Goal: Task Accomplishment & Management: Use online tool/utility

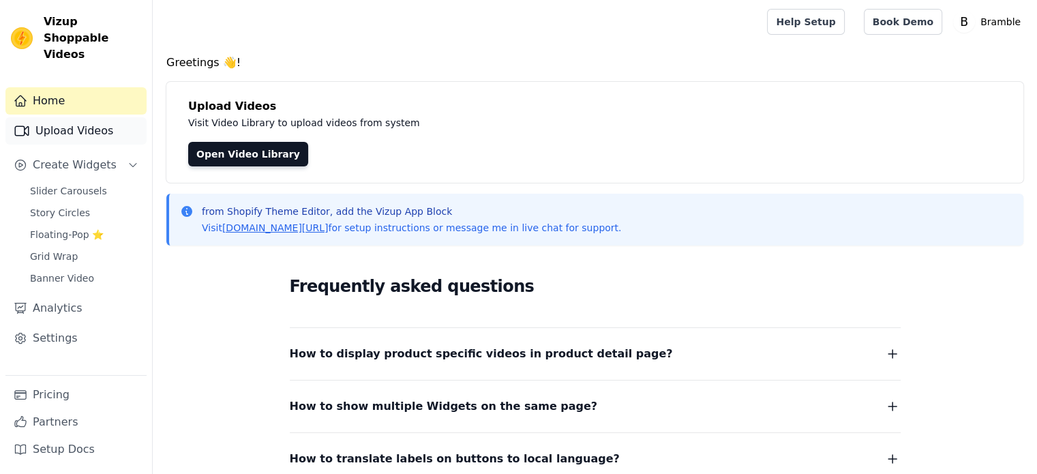
click at [74, 117] on link "Upload Videos" at bounding box center [75, 130] width 141 height 27
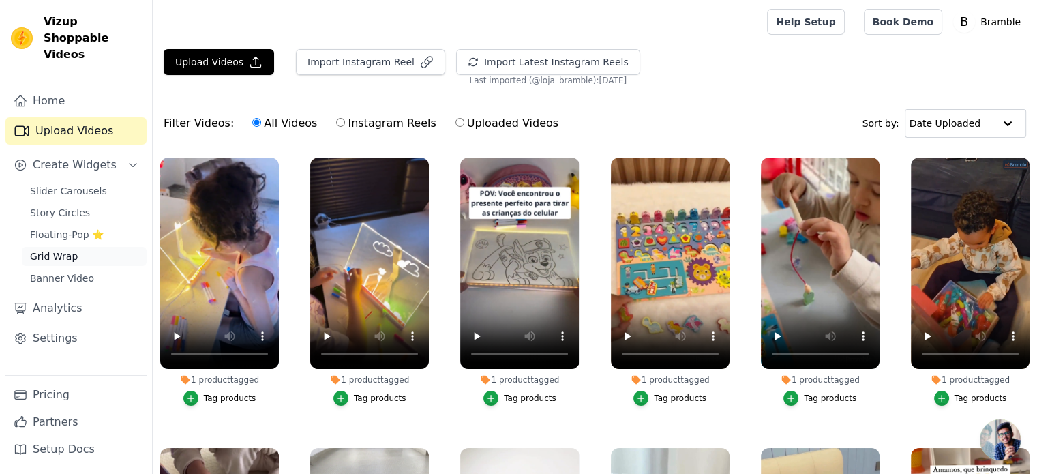
click at [59, 249] on span "Grid Wrap" at bounding box center [54, 256] width 48 height 14
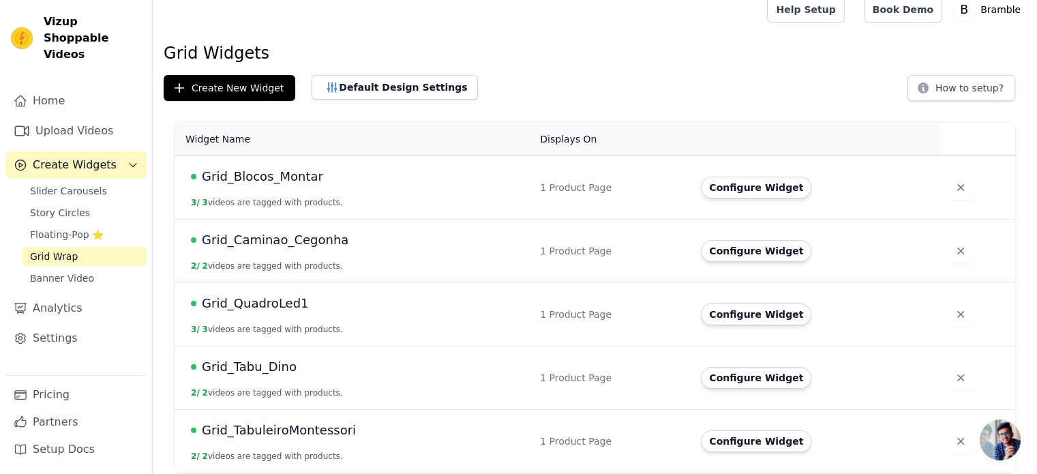
scroll to position [15, 0]
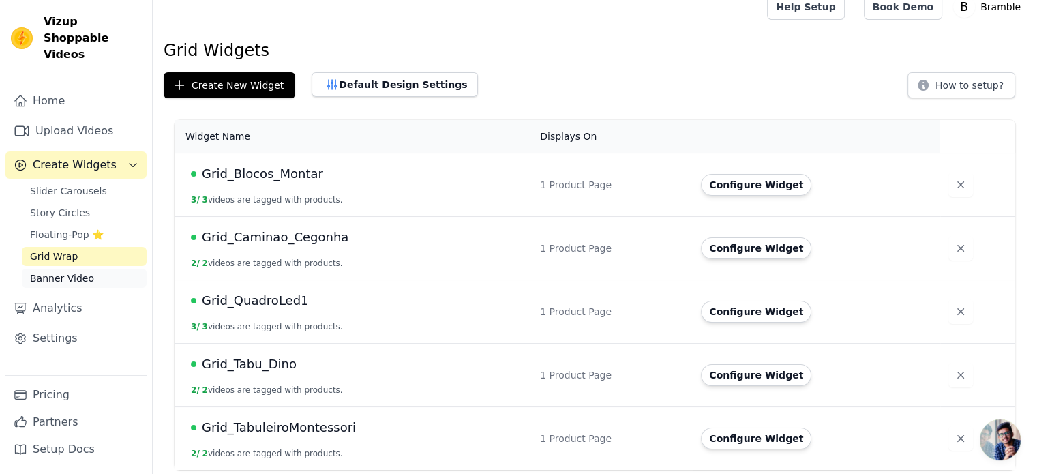
click at [91, 269] on link "Banner Video" at bounding box center [84, 278] width 125 height 19
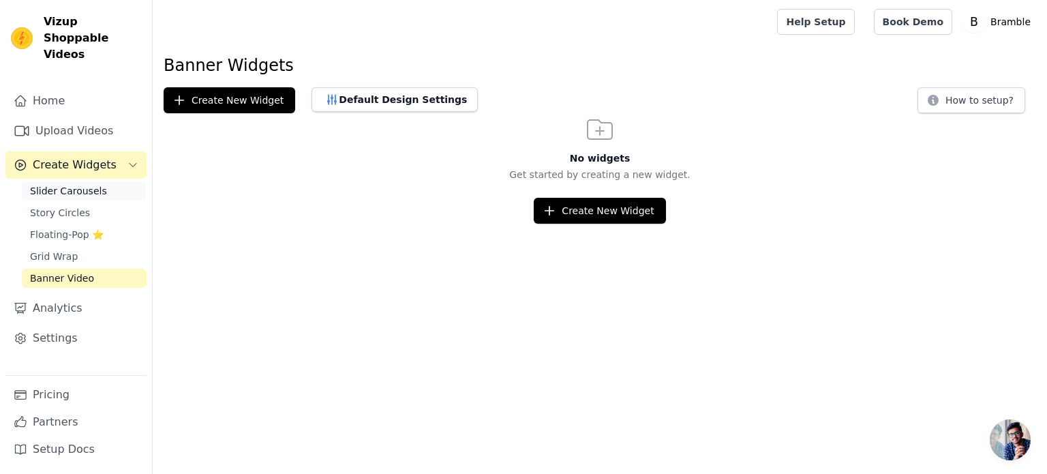
click at [65, 184] on span "Slider Carousels" at bounding box center [68, 191] width 77 height 14
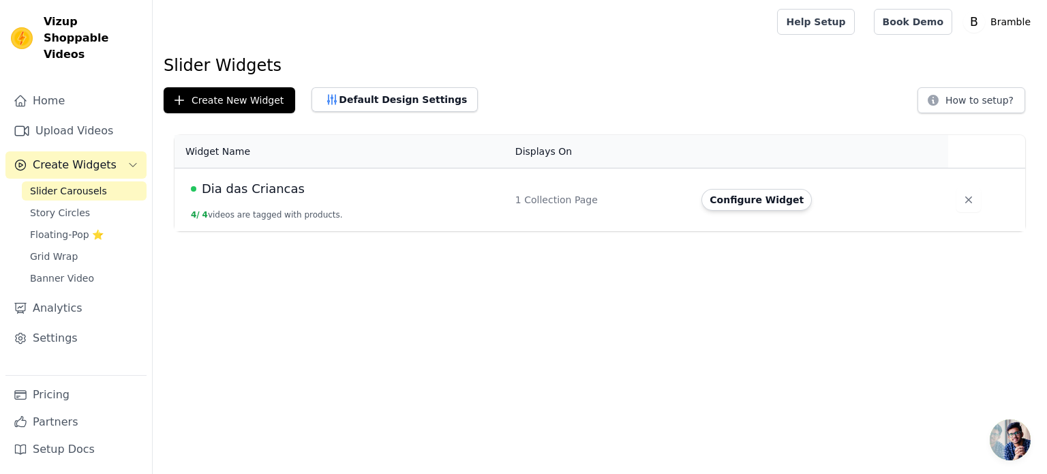
click at [234, 187] on span "Dia das Criancas" at bounding box center [253, 188] width 103 height 19
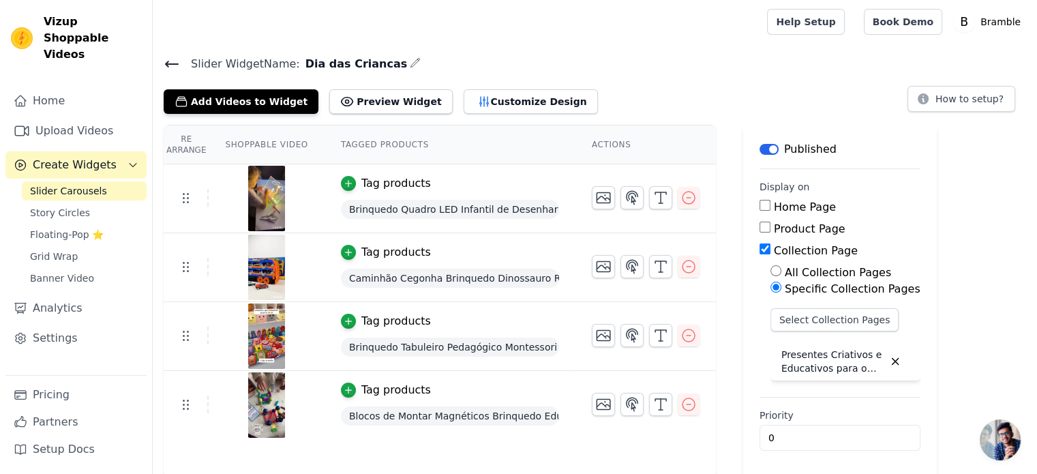
scroll to position [2, 0]
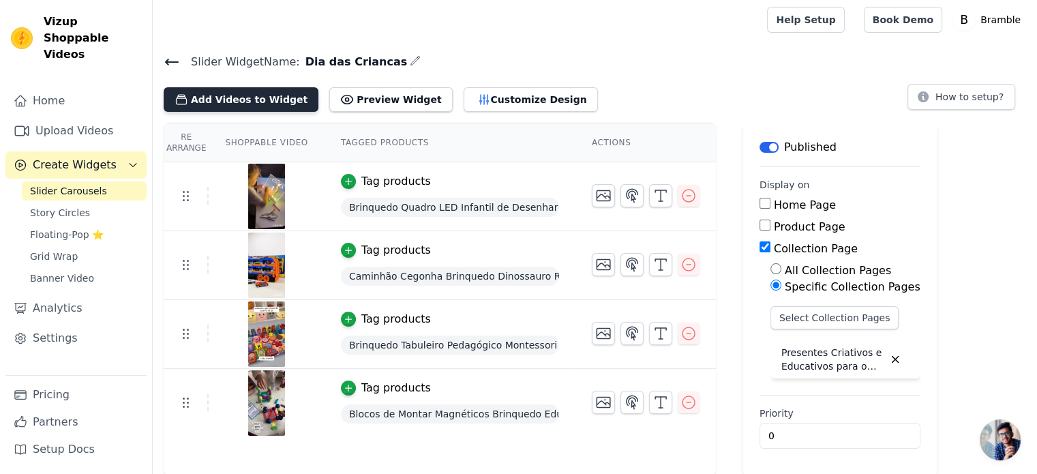
click at [237, 98] on button "Add Videos to Widget" at bounding box center [241, 99] width 155 height 25
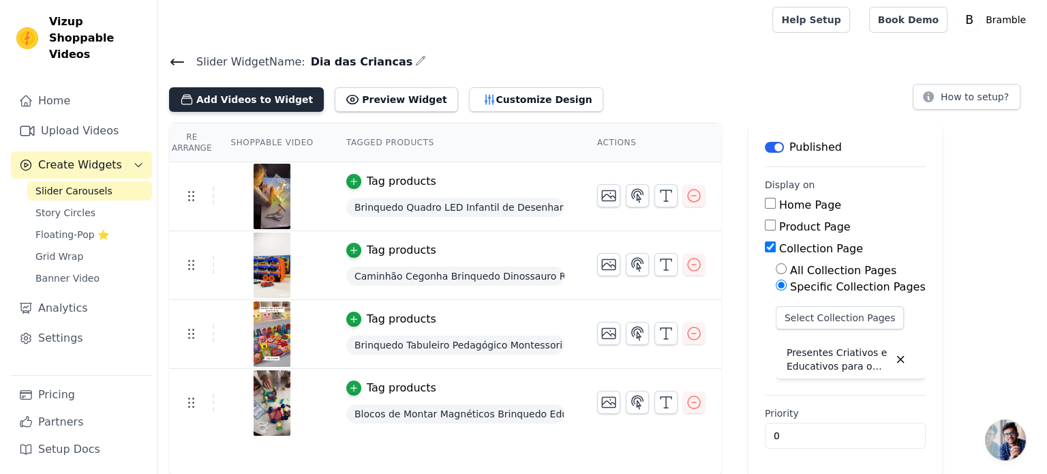
scroll to position [0, 0]
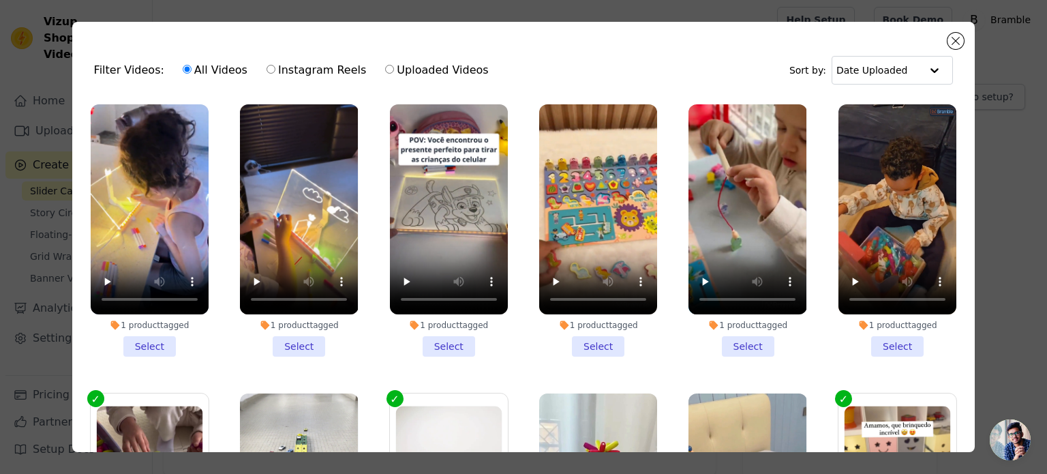
click at [725, 343] on li "1 product tagged Select" at bounding box center [747, 230] width 118 height 252
click at [0, 0] on input "1 product tagged Select" at bounding box center [0, 0] width 0 height 0
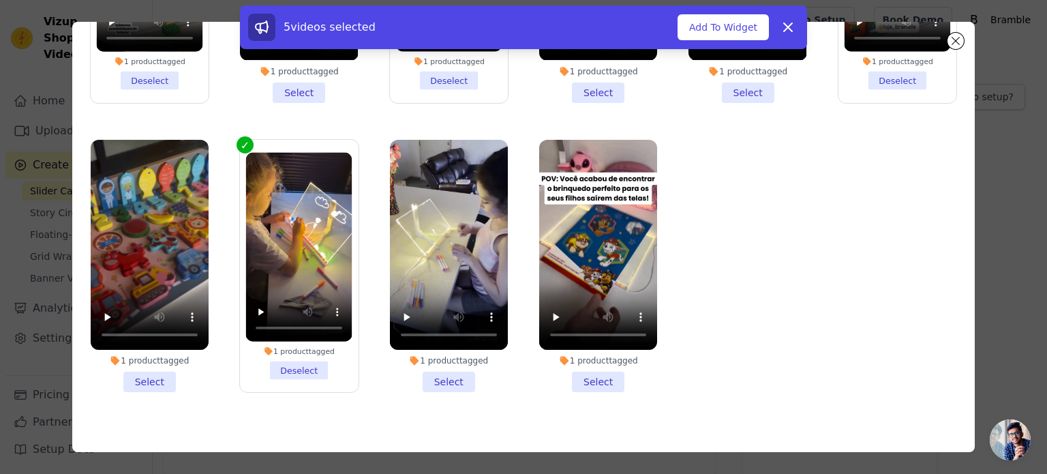
scroll to position [118, 0]
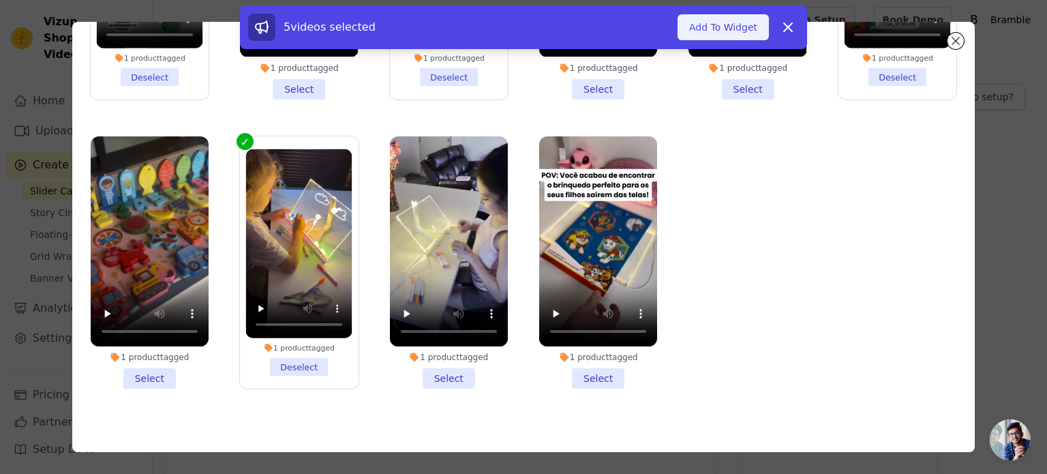
click at [734, 22] on button "Add To Widget" at bounding box center [722, 27] width 91 height 26
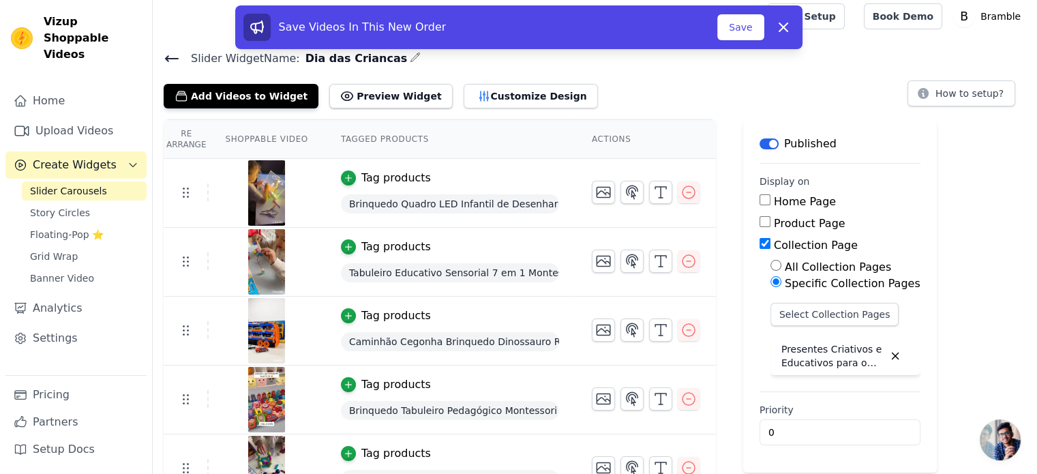
scroll to position [33, 0]
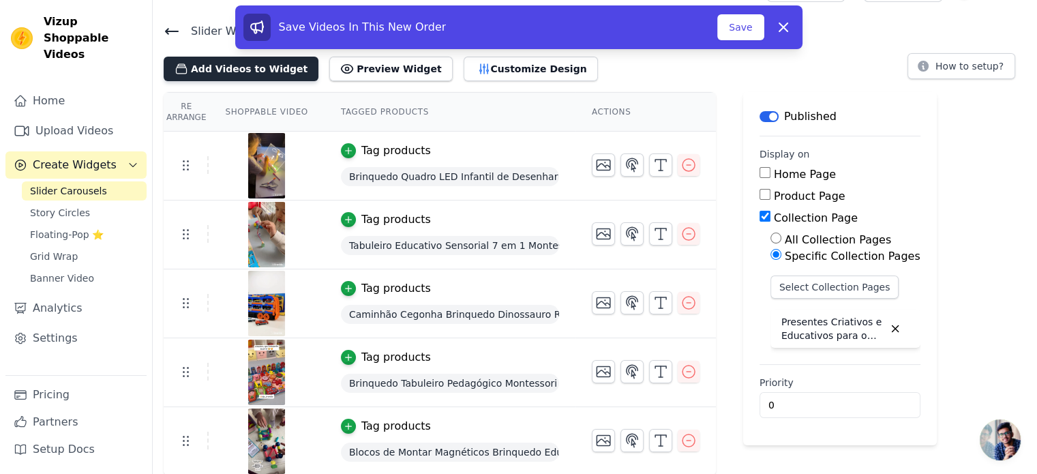
click at [256, 74] on button "Add Videos to Widget" at bounding box center [241, 69] width 155 height 25
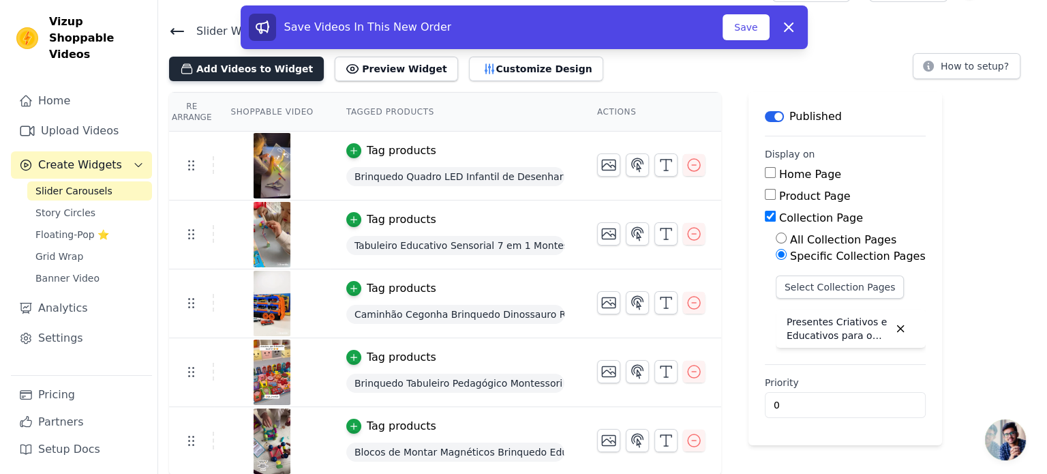
scroll to position [0, 0]
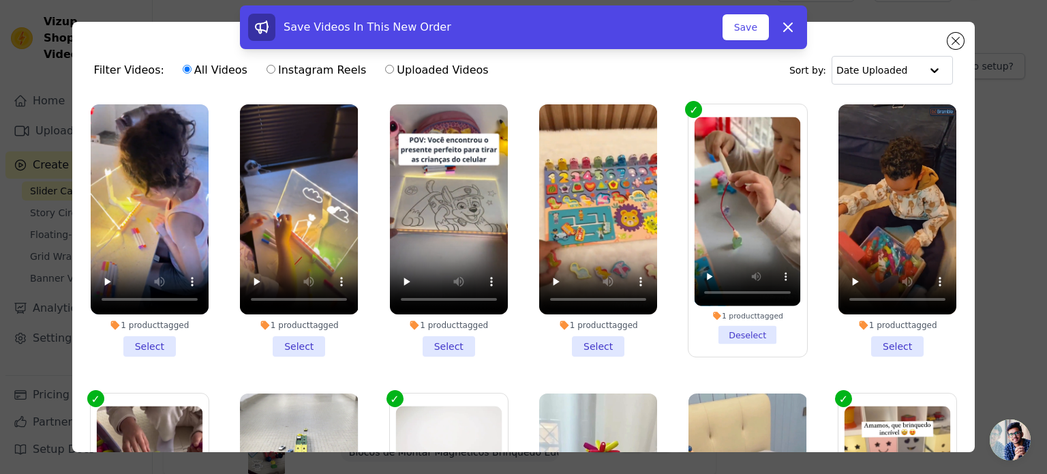
click at [870, 343] on li "1 product tagged Select" at bounding box center [897, 230] width 118 height 252
click at [0, 0] on input "1 product tagged Select" at bounding box center [0, 0] width 0 height 0
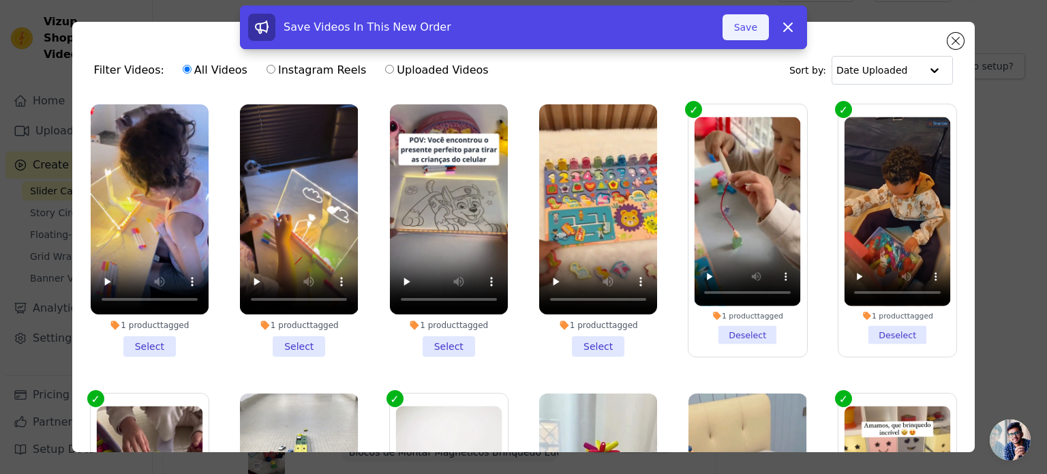
click at [748, 23] on button "Save" at bounding box center [745, 27] width 46 height 26
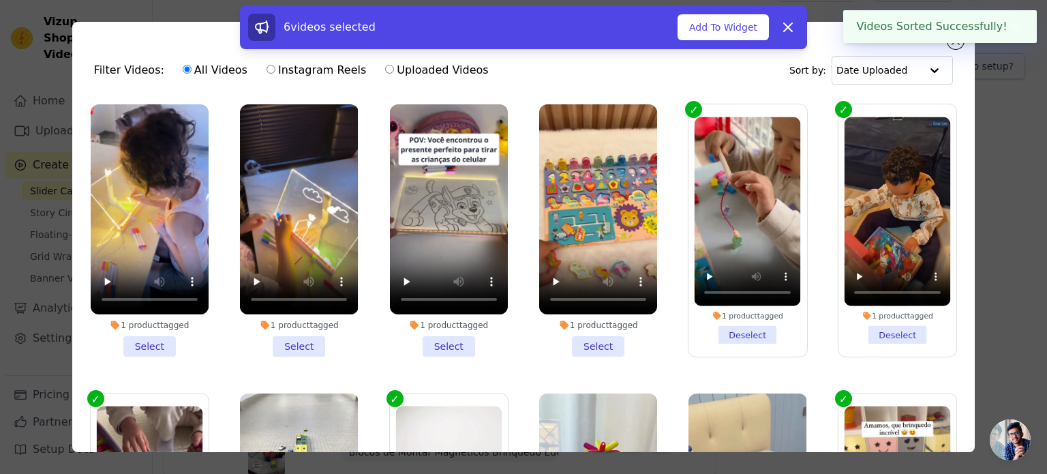
click at [962, 51] on div "6 videos selected Add To Widget Dismiss" at bounding box center [523, 29] width 1047 height 49
click at [960, 48] on div "6 videos selected Add To Widget Dismiss" at bounding box center [523, 29] width 1047 height 49
click at [789, 27] on icon at bounding box center [788, 27] width 8 height 8
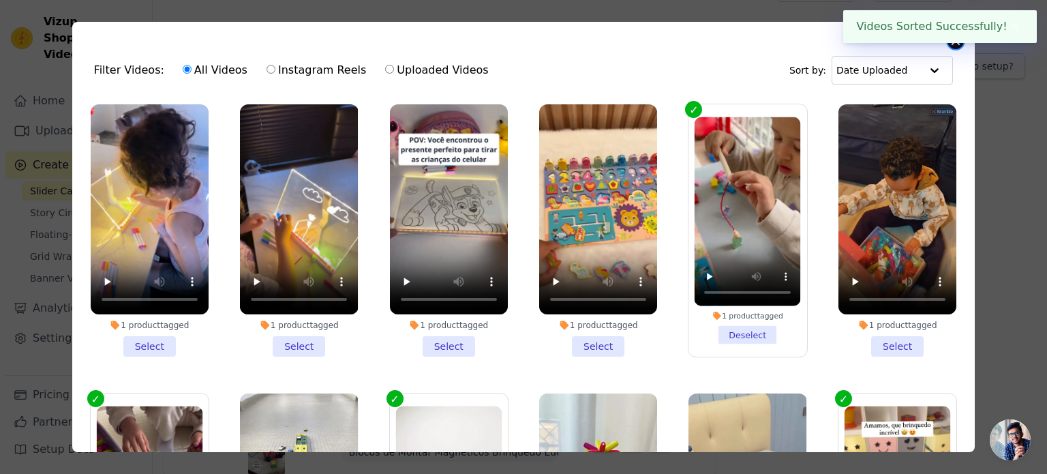
click at [956, 48] on button "Close modal" at bounding box center [955, 41] width 16 height 16
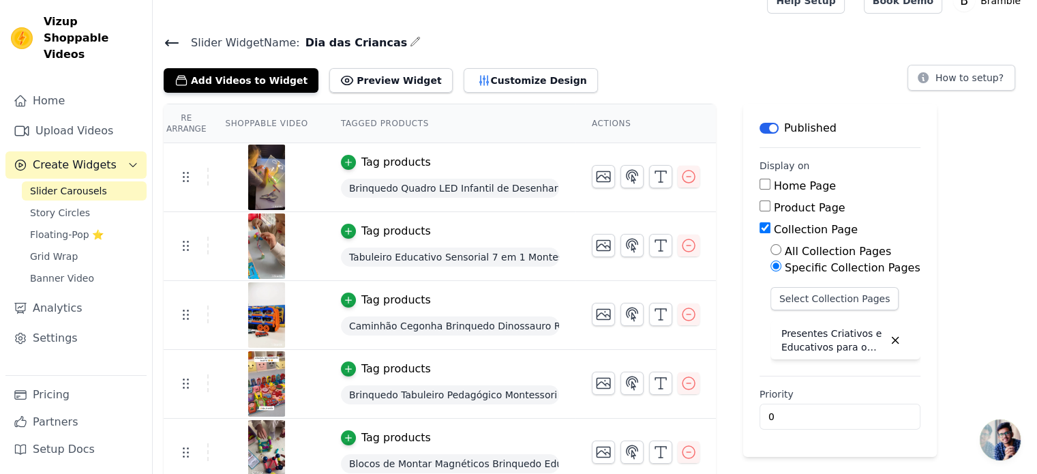
scroll to position [33, 0]
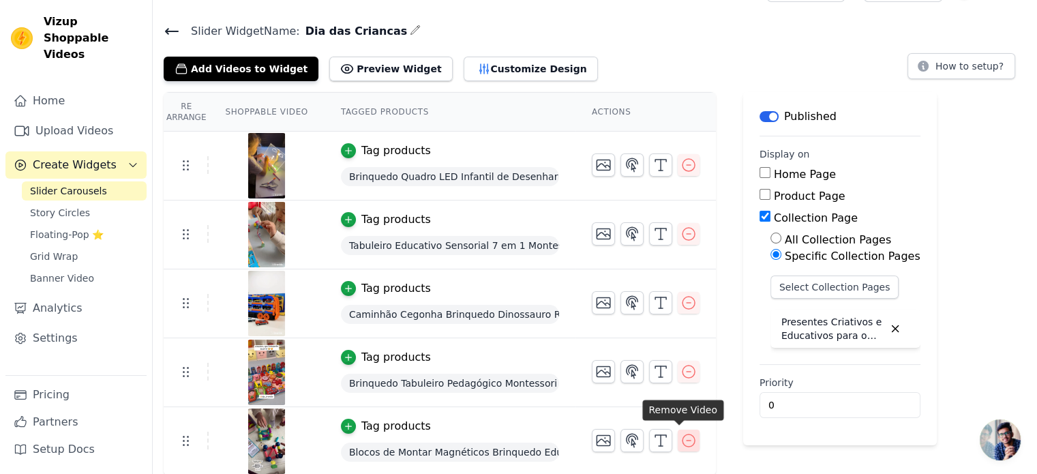
click at [684, 441] on icon "button" at bounding box center [688, 440] width 12 height 12
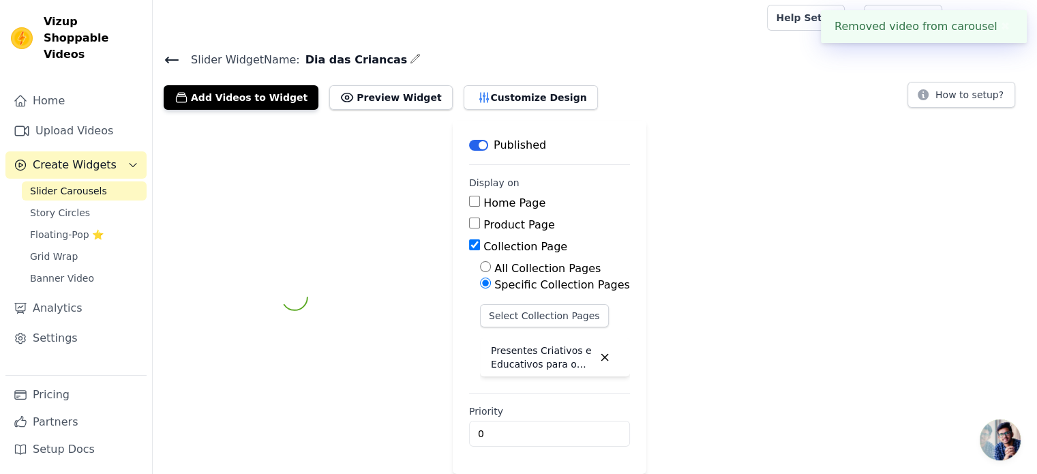
scroll to position [2, 0]
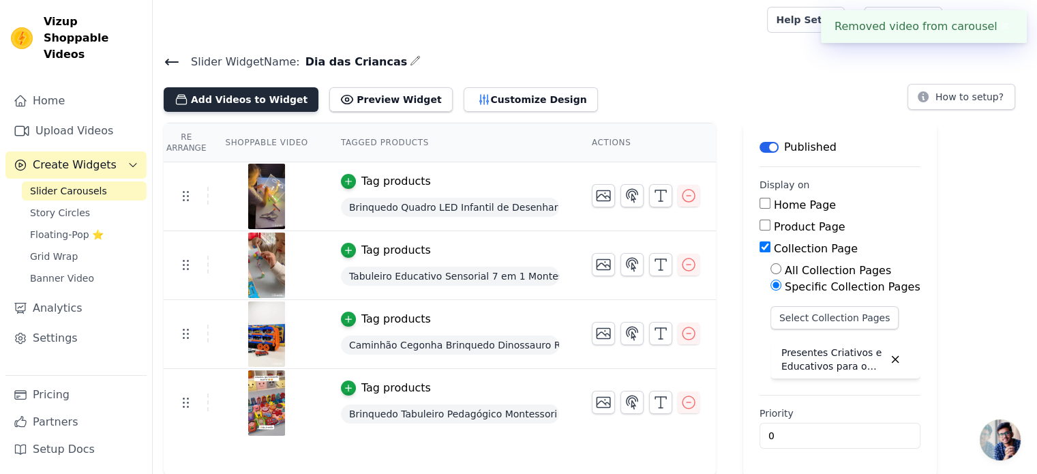
click at [249, 99] on button "Add Videos to Widget" at bounding box center [241, 99] width 155 height 25
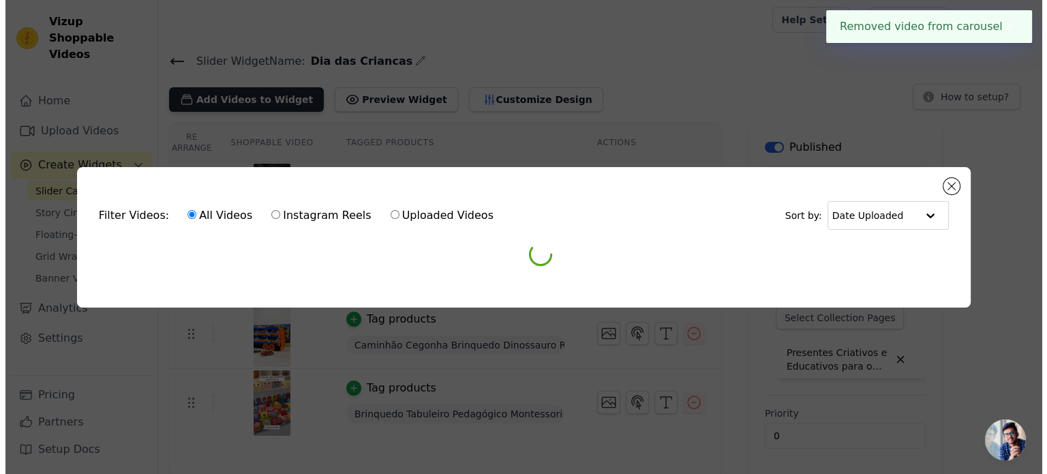
scroll to position [0, 0]
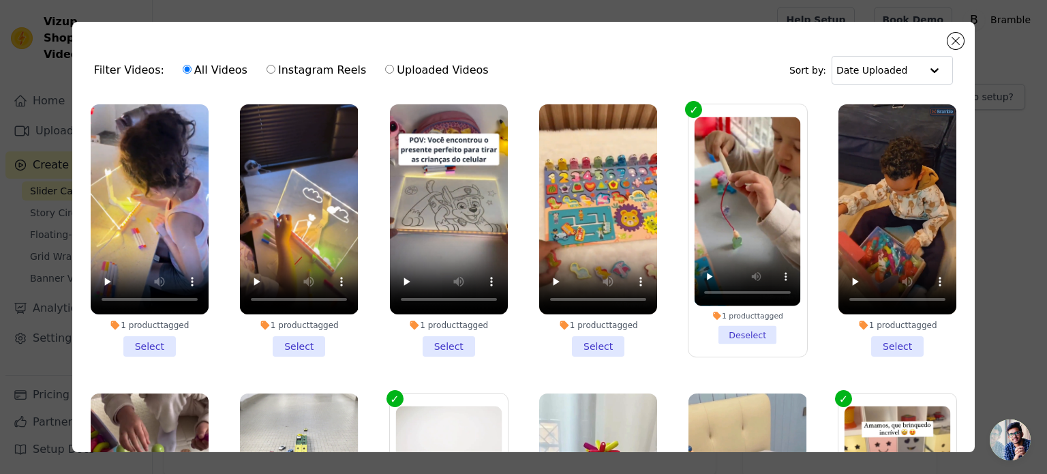
click at [880, 339] on li "1 product tagged Select" at bounding box center [897, 230] width 118 height 252
click at [0, 0] on input "1 product tagged Select" at bounding box center [0, 0] width 0 height 0
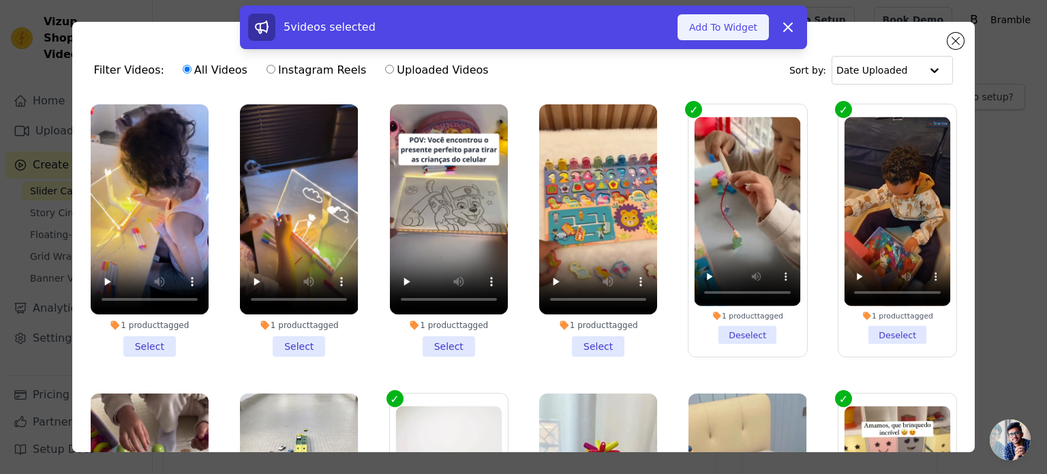
click at [716, 20] on button "Add To Widget" at bounding box center [722, 27] width 91 height 26
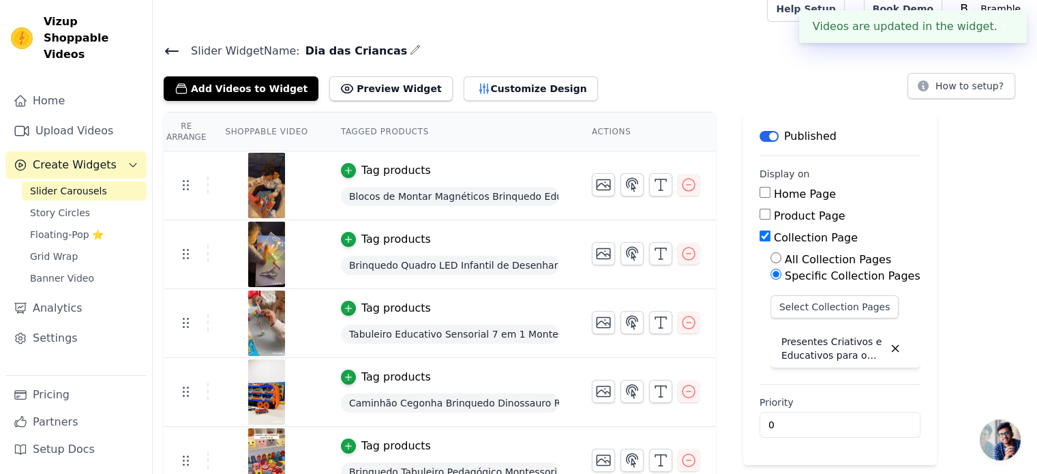
scroll to position [33, 0]
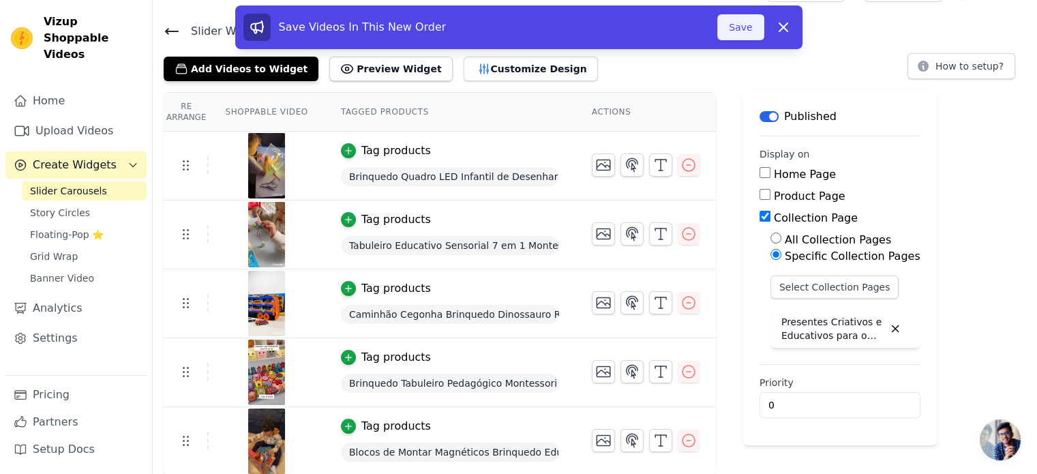
click at [725, 29] on button "Save" at bounding box center [740, 27] width 46 height 26
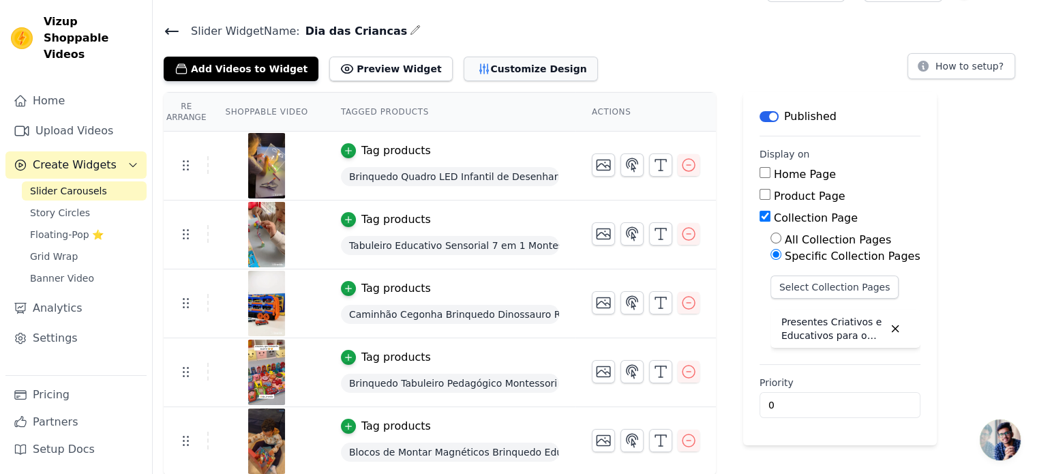
click at [499, 71] on button "Customize Design" at bounding box center [530, 69] width 134 height 25
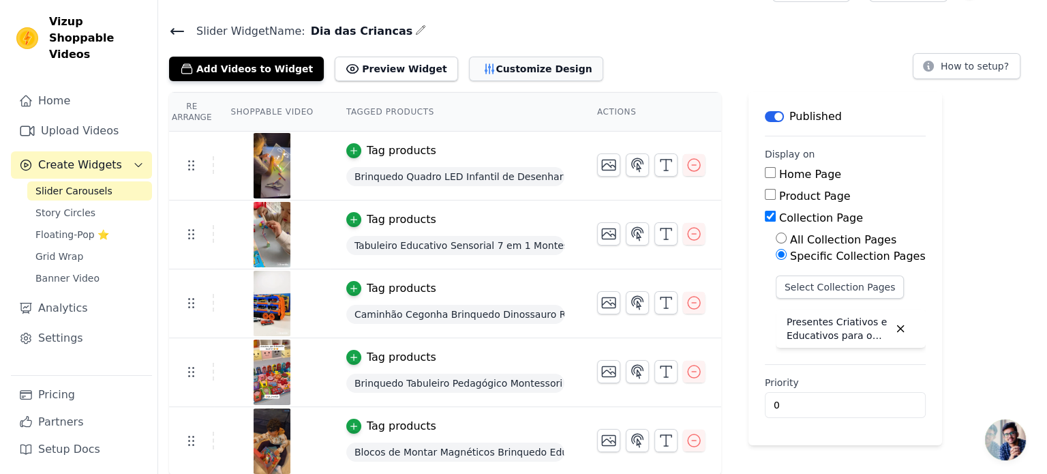
scroll to position [0, 0]
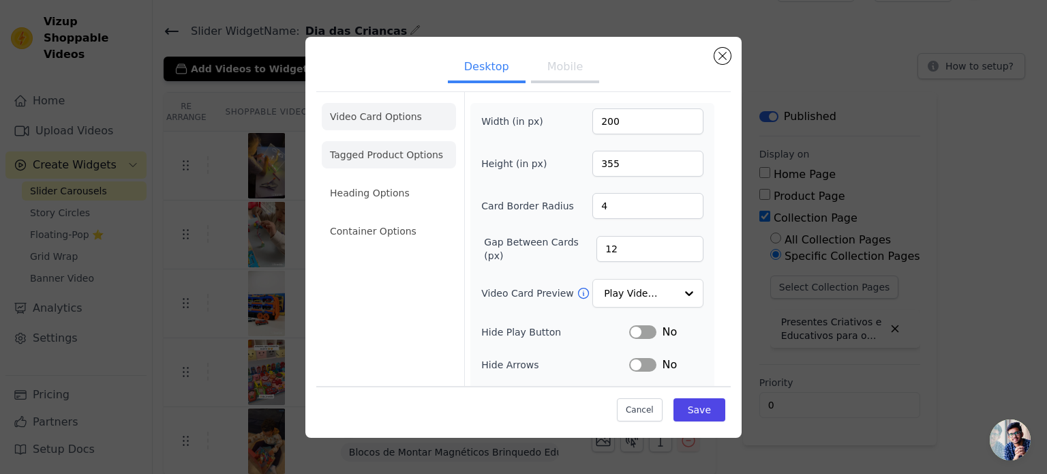
click at [388, 155] on li "Tagged Product Options" at bounding box center [389, 154] width 134 height 27
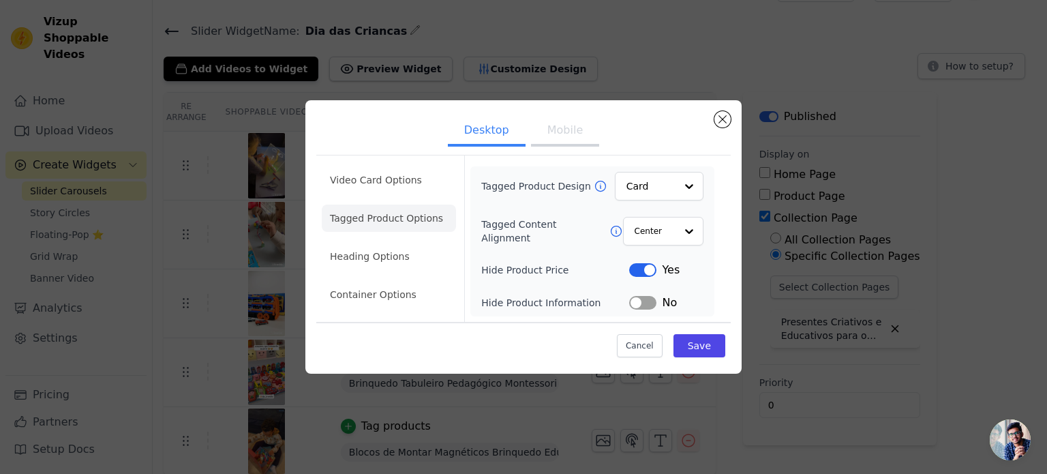
click at [549, 129] on button "Mobile" at bounding box center [565, 132] width 68 height 30
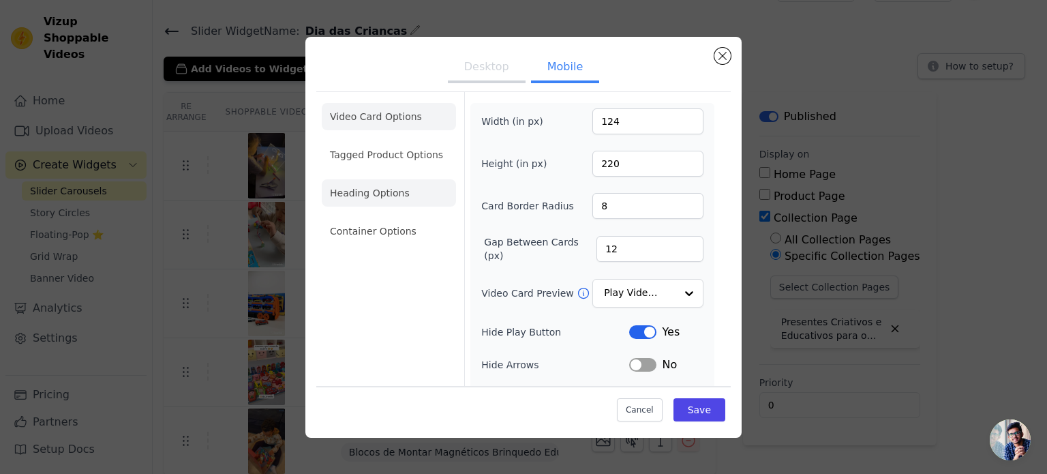
click at [367, 192] on li "Heading Options" at bounding box center [389, 192] width 134 height 27
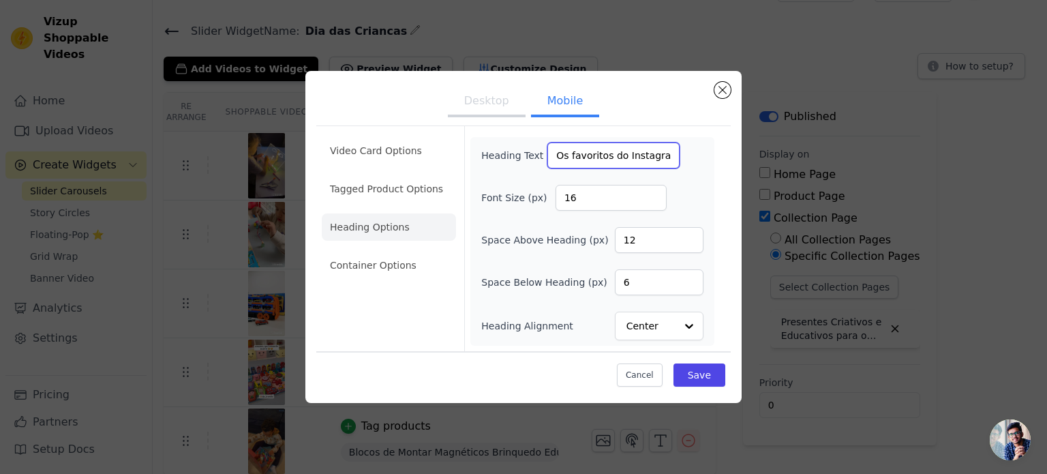
click at [651, 157] on input "Os favoritos do Instagram:" at bounding box center [613, 155] width 132 height 26
paste input "🥰"
type input "Os favoritos do Instagram 🥰"
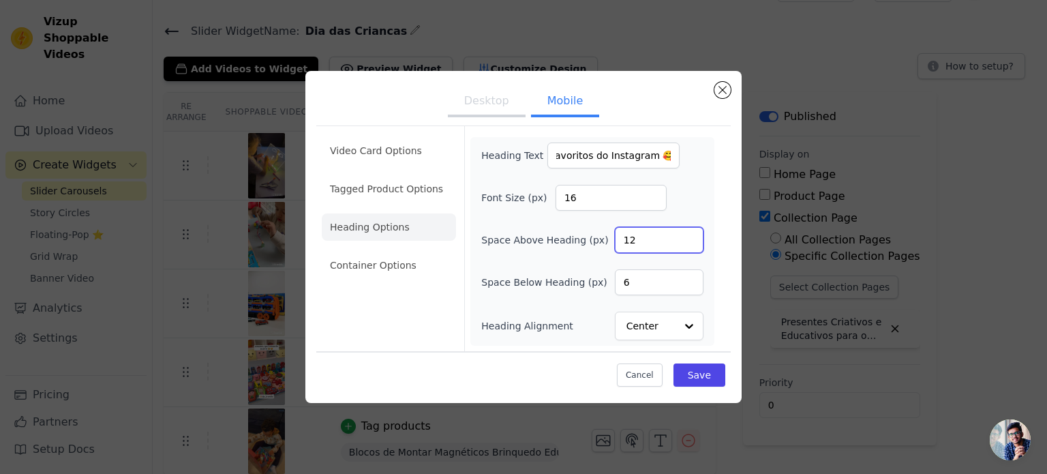
scroll to position [0, 0]
drag, startPoint x: 668, startPoint y: 242, endPoint x: 622, endPoint y: 239, distance: 46.4
click at [622, 239] on input "12" at bounding box center [659, 240] width 89 height 26
type input "3"
drag, startPoint x: 647, startPoint y: 284, endPoint x: 611, endPoint y: 288, distance: 36.3
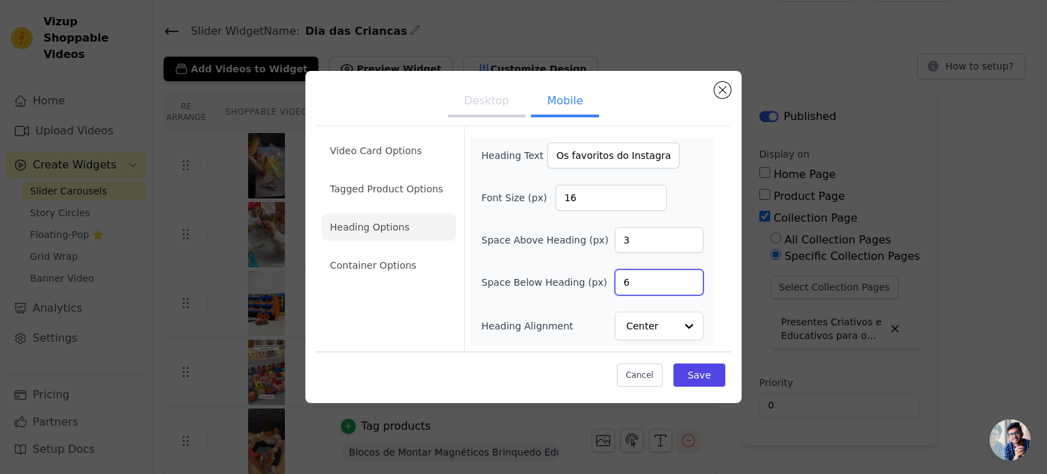
click at [611, 288] on div "Space Below Heading (px) 6" at bounding box center [592, 282] width 222 height 26
click at [378, 271] on li "Container Options" at bounding box center [389, 264] width 134 height 27
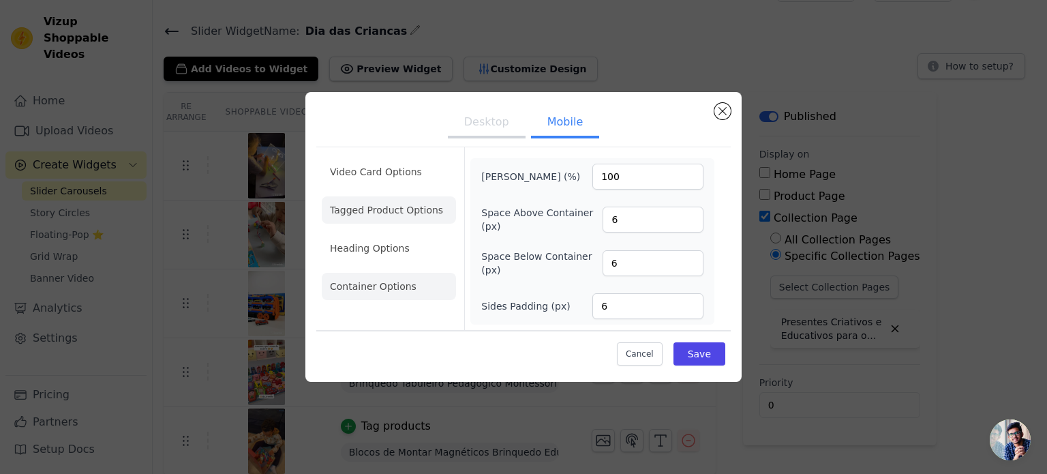
click at [386, 214] on li "Tagged Product Options" at bounding box center [389, 209] width 134 height 27
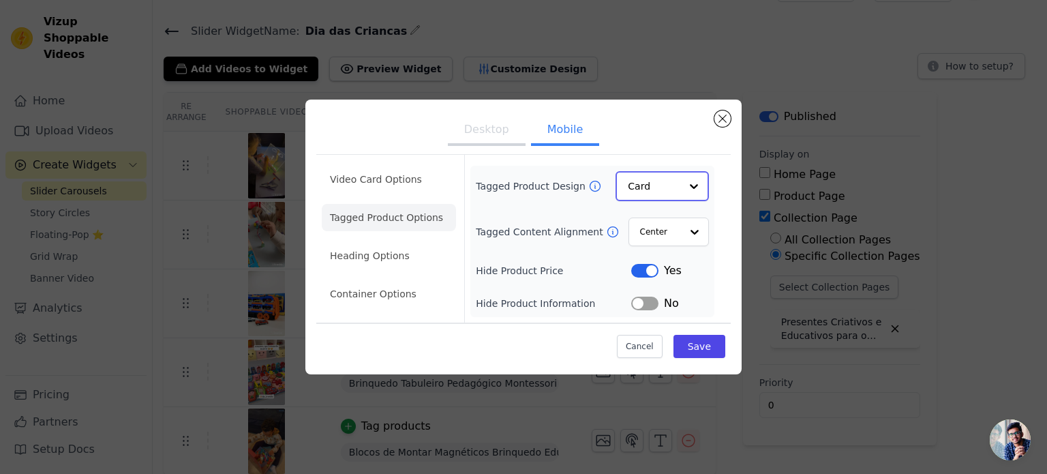
click at [690, 172] on div at bounding box center [693, 185] width 27 height 27
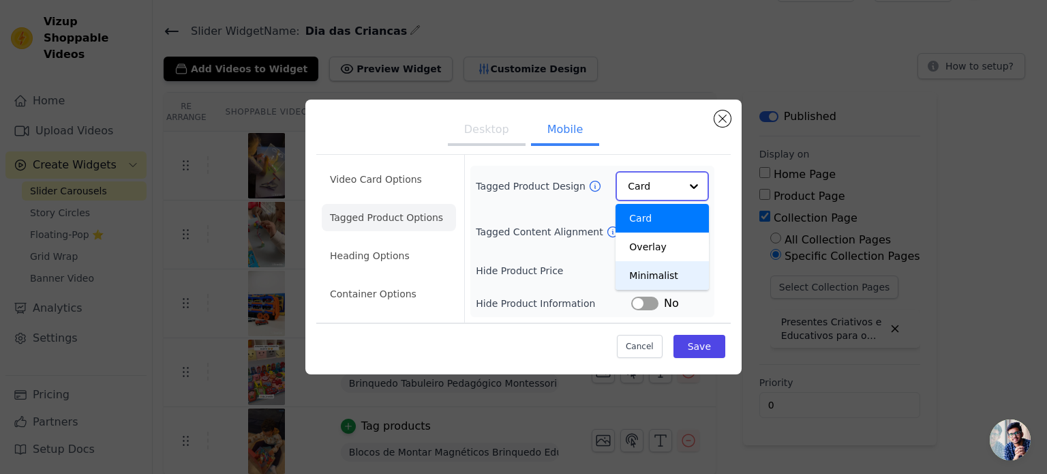
click at [671, 270] on div "Minimalist" at bounding box center [661, 275] width 93 height 29
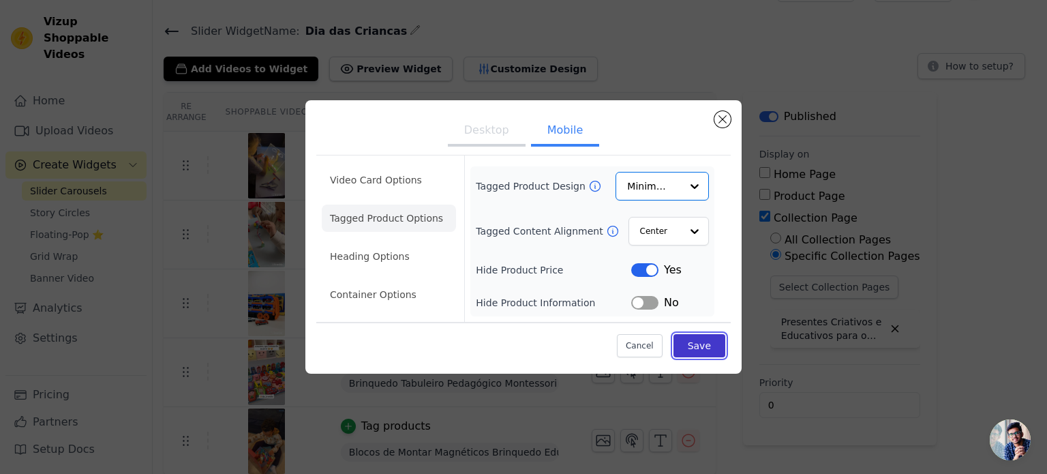
click at [709, 343] on button "Save" at bounding box center [699, 345] width 52 height 23
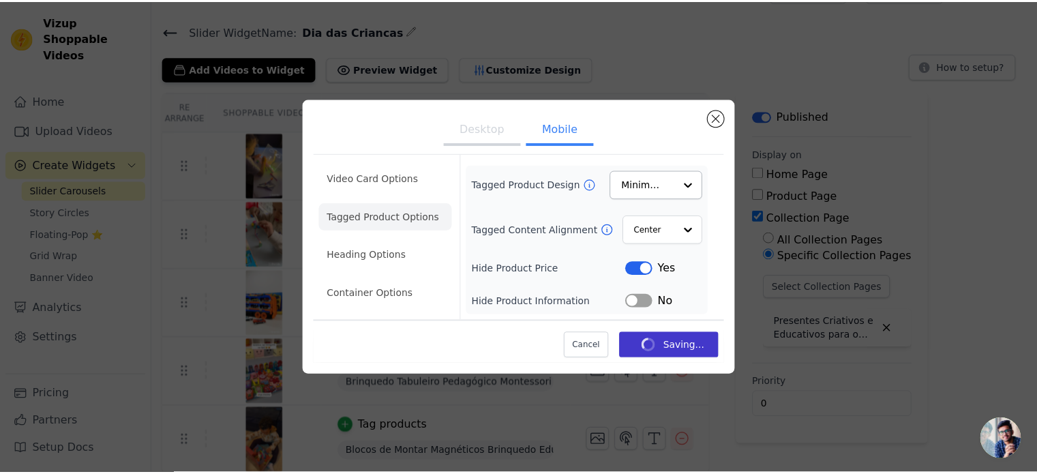
scroll to position [33, 0]
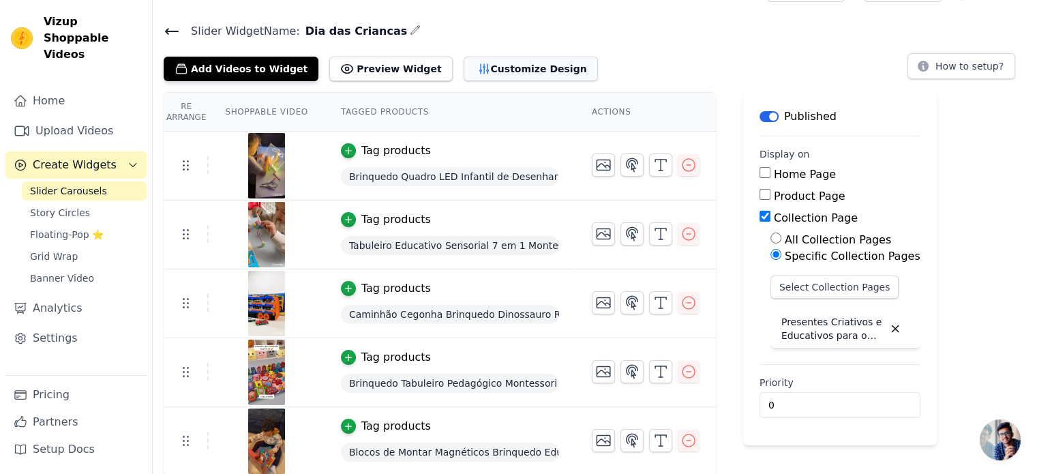
click at [463, 70] on button "Customize Design" at bounding box center [530, 69] width 134 height 25
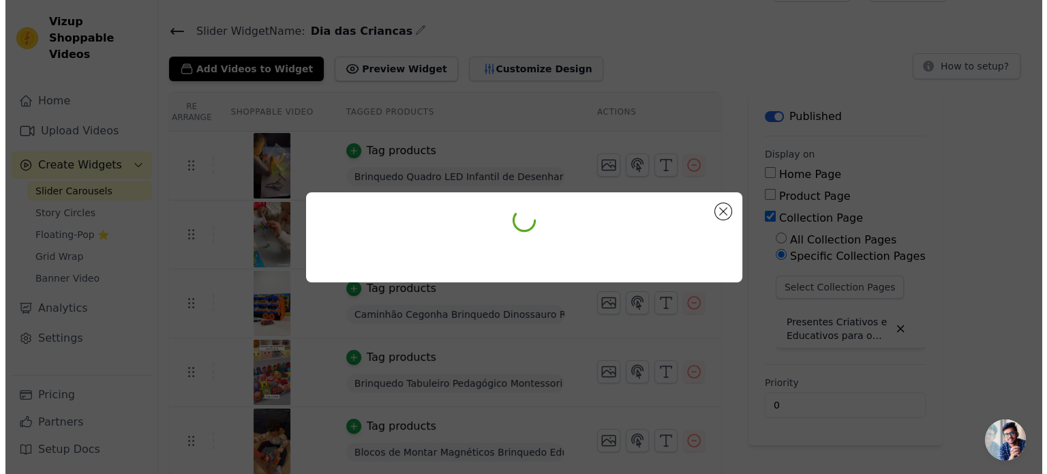
scroll to position [0, 0]
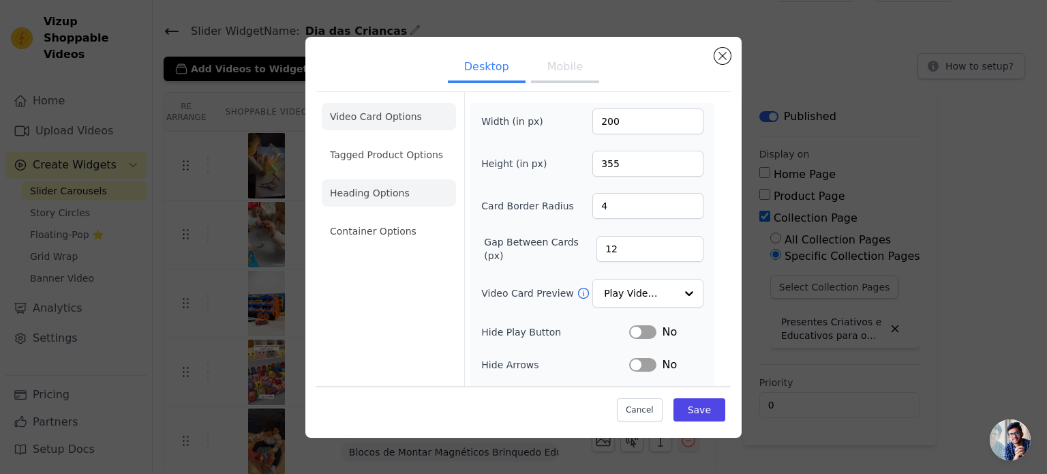
click at [379, 198] on li "Heading Options" at bounding box center [389, 192] width 134 height 27
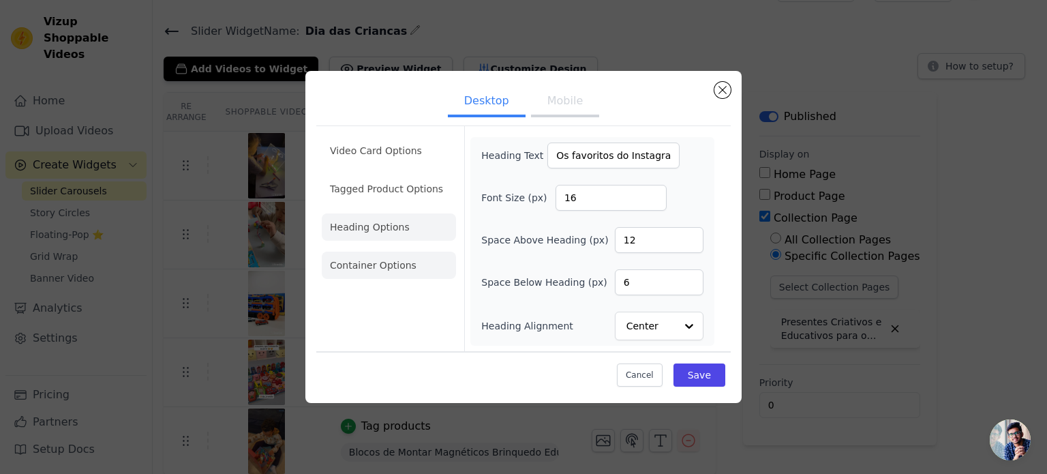
click at [365, 271] on li "Container Options" at bounding box center [389, 264] width 134 height 27
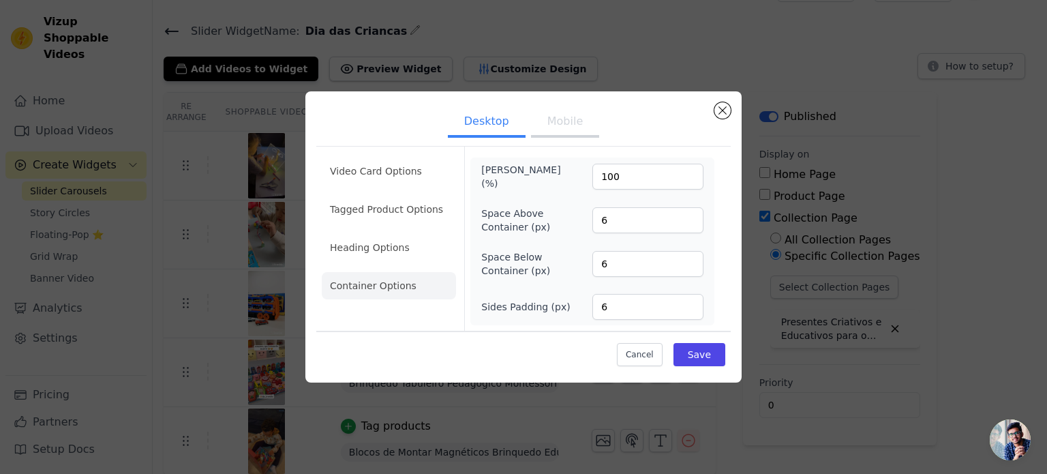
click at [547, 127] on button "Mobile" at bounding box center [565, 123] width 68 height 30
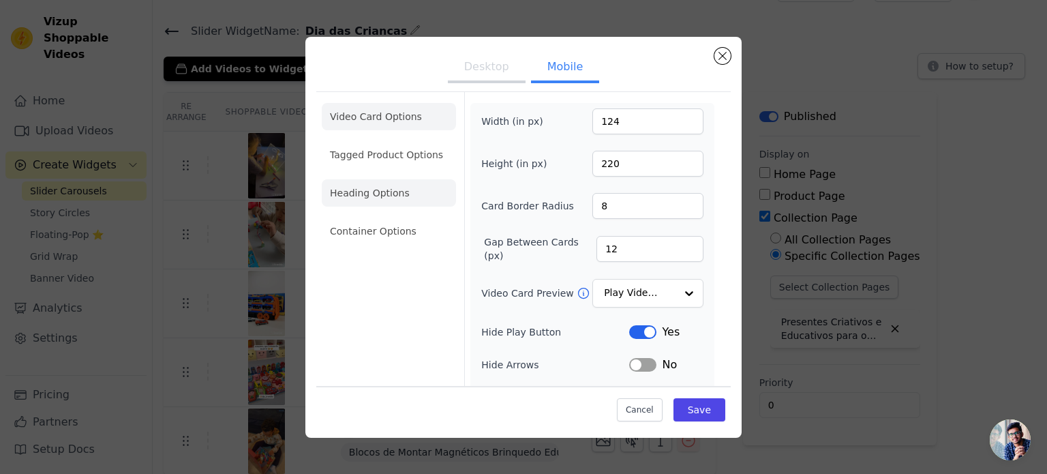
click at [393, 194] on li "Heading Options" at bounding box center [389, 192] width 134 height 27
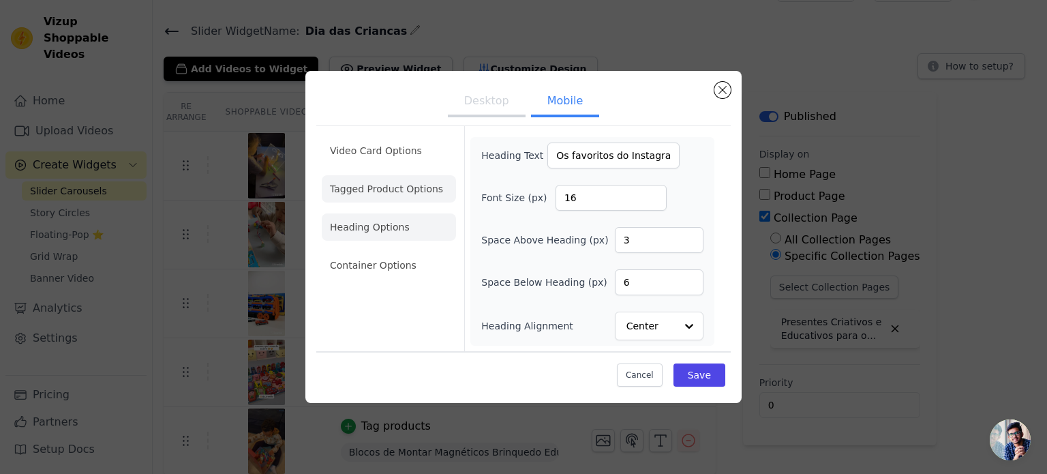
click at [420, 185] on li "Tagged Product Options" at bounding box center [389, 188] width 134 height 27
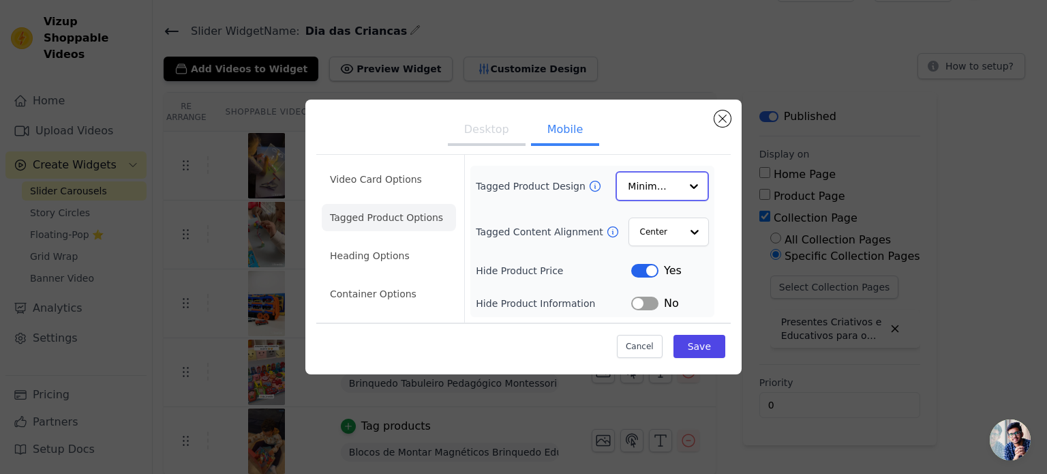
click at [699, 182] on div at bounding box center [693, 185] width 27 height 27
click at [660, 247] on div "Overlay" at bounding box center [661, 246] width 93 height 29
click at [707, 341] on button "Save" at bounding box center [699, 345] width 52 height 23
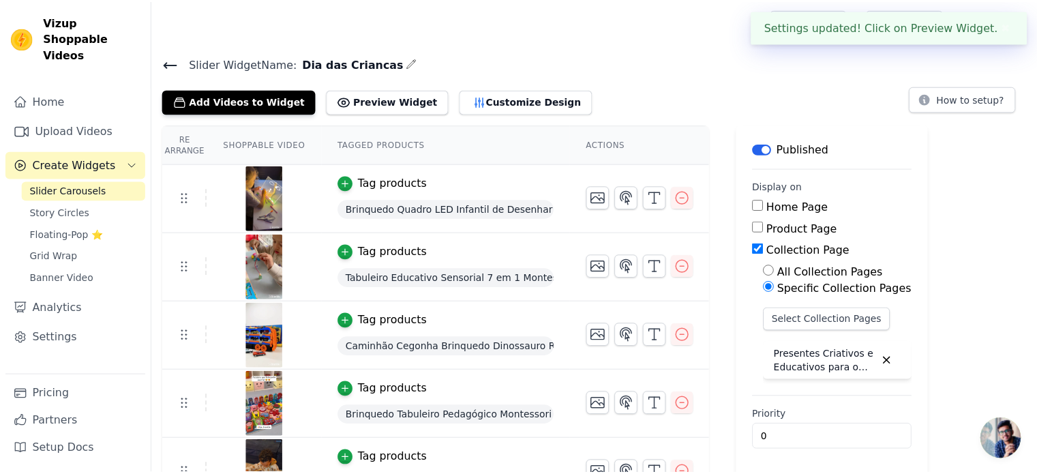
scroll to position [33, 0]
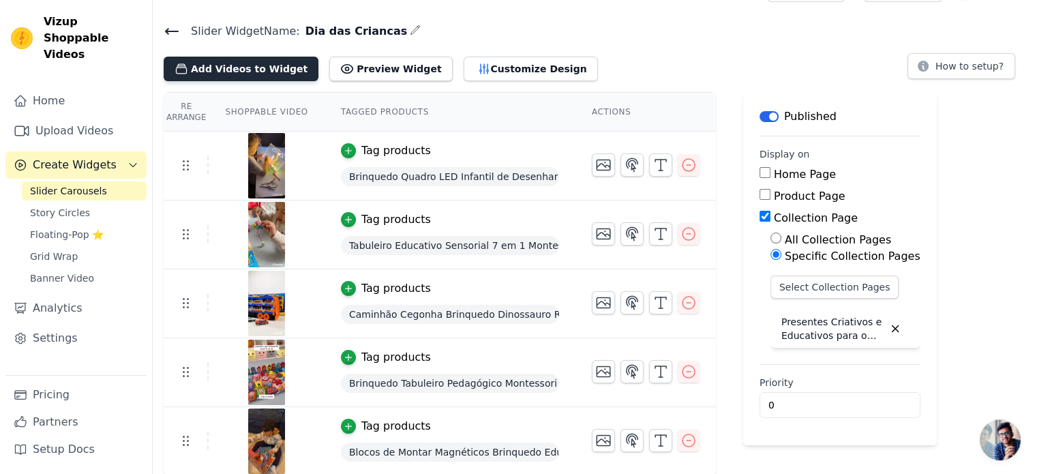
click at [264, 75] on button "Add Videos to Widget" at bounding box center [241, 69] width 155 height 25
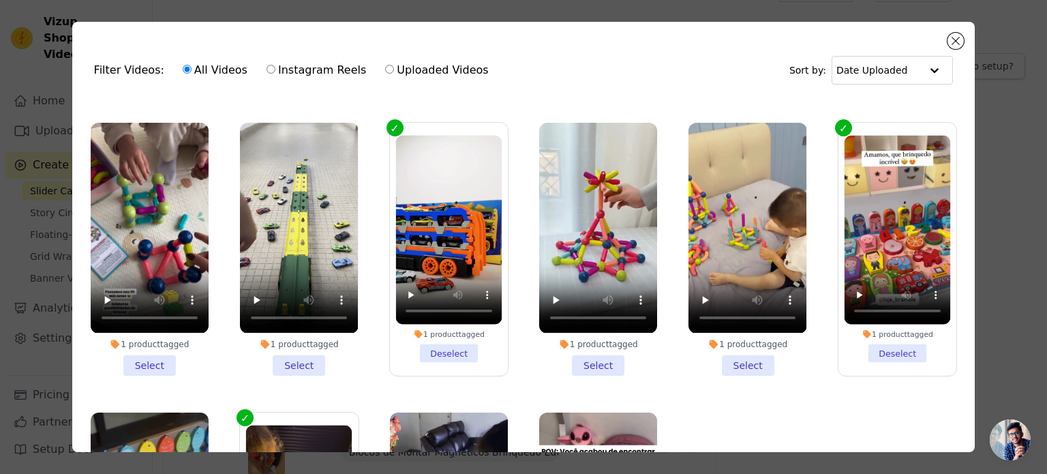
scroll to position [273, 0]
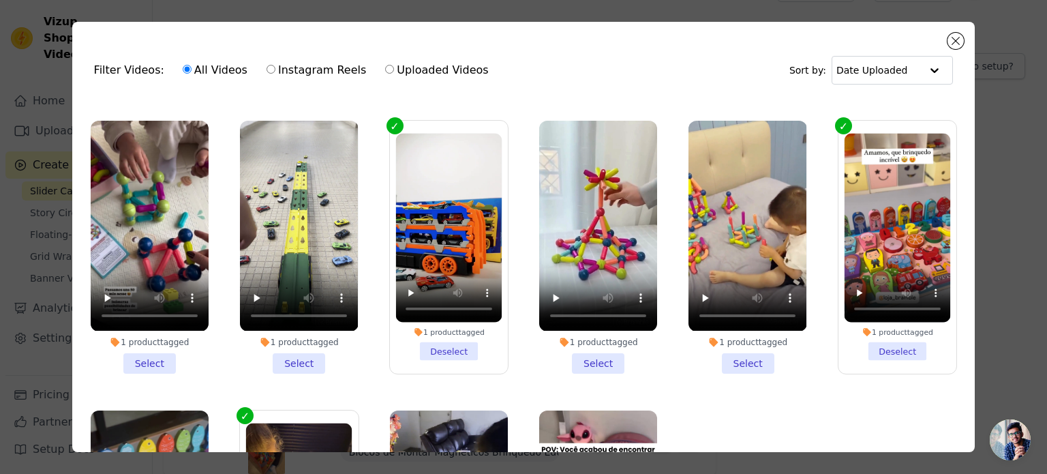
click at [302, 351] on li "1 product tagged Select" at bounding box center [299, 247] width 118 height 252
click at [0, 0] on input "1 product tagged Select" at bounding box center [0, 0] width 0 height 0
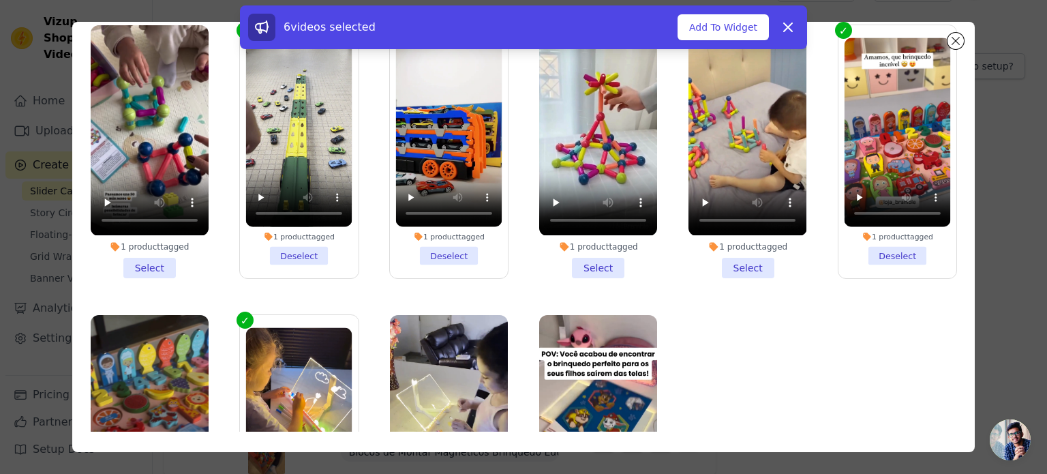
scroll to position [118, 0]
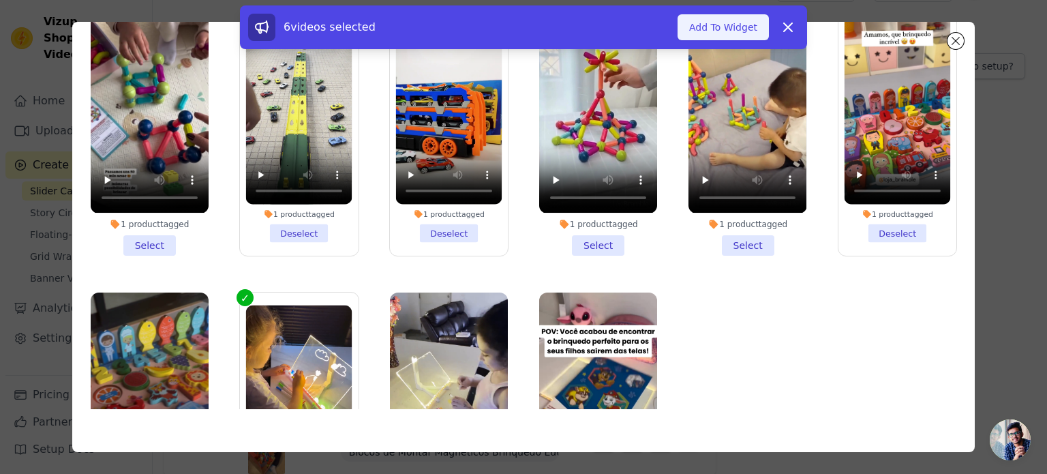
click at [734, 27] on button "Add To Widget" at bounding box center [722, 27] width 91 height 26
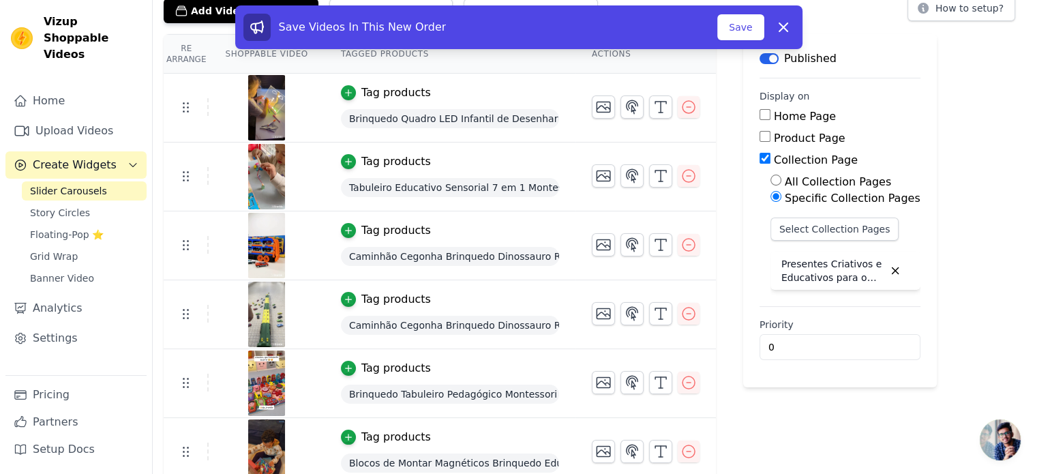
scroll to position [101, 0]
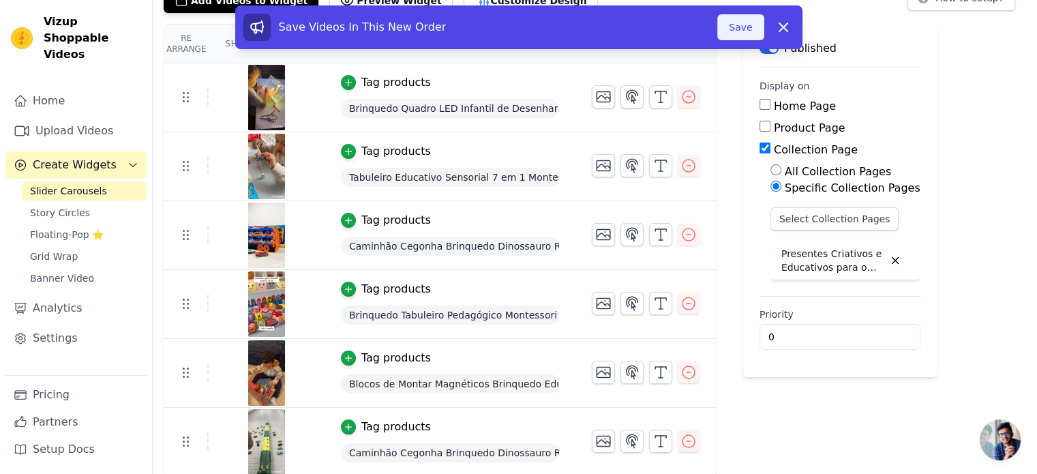
click at [737, 24] on button "Save" at bounding box center [740, 27] width 46 height 26
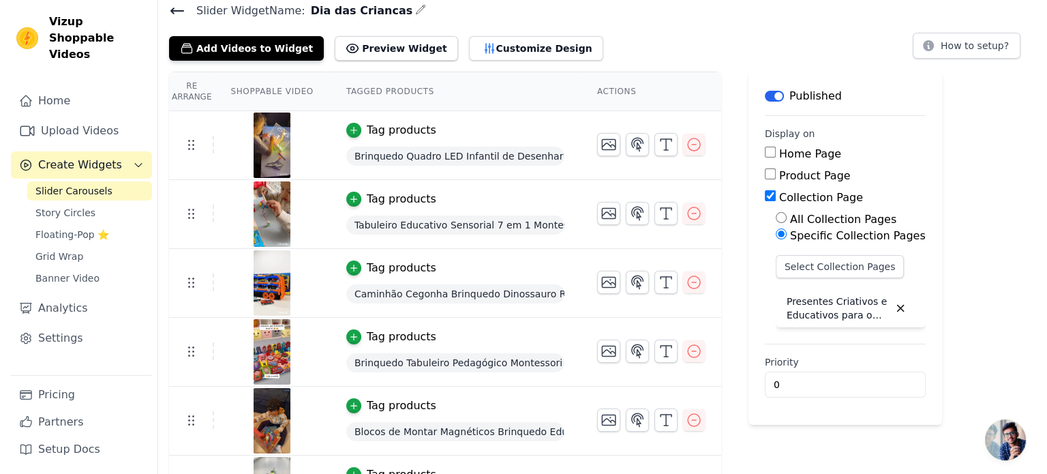
scroll to position [0, 0]
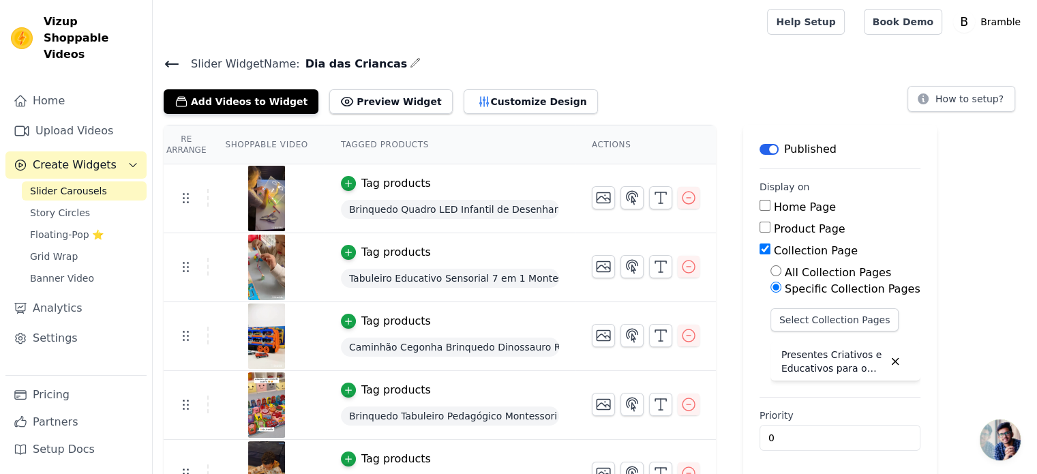
click at [759, 207] on input "Home Page" at bounding box center [764, 205] width 11 height 11
checkbox input "true"
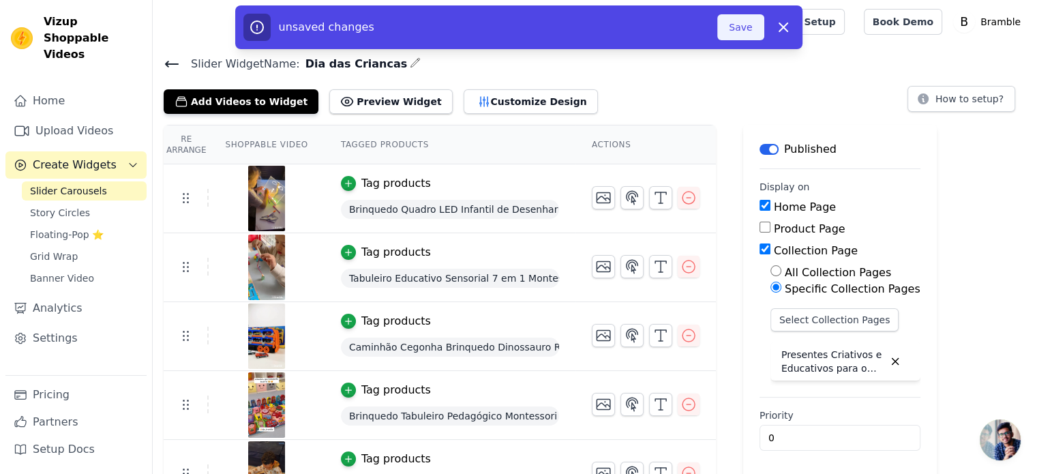
click at [739, 31] on button "Save" at bounding box center [740, 27] width 46 height 26
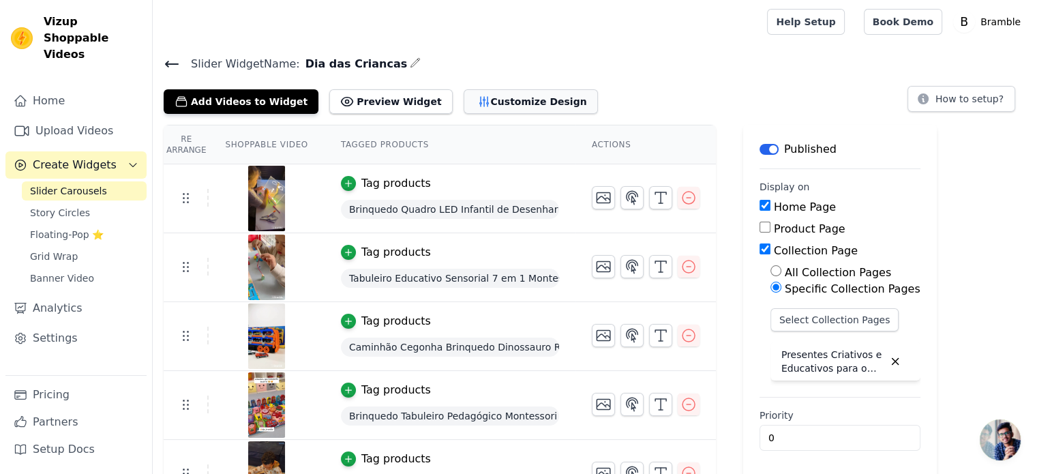
click at [495, 104] on button "Customize Design" at bounding box center [530, 101] width 134 height 25
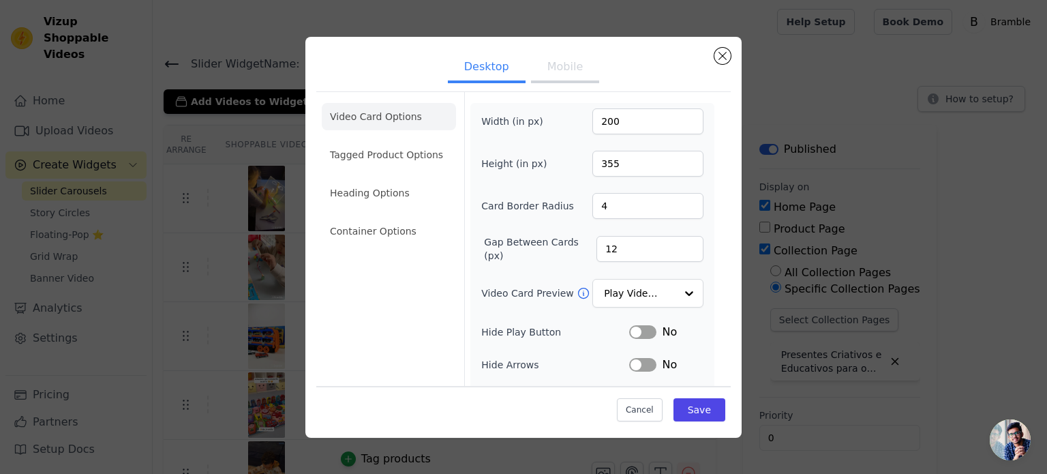
click at [554, 62] on button "Mobile" at bounding box center [565, 68] width 68 height 30
click at [356, 233] on li "Container Options" at bounding box center [389, 230] width 134 height 27
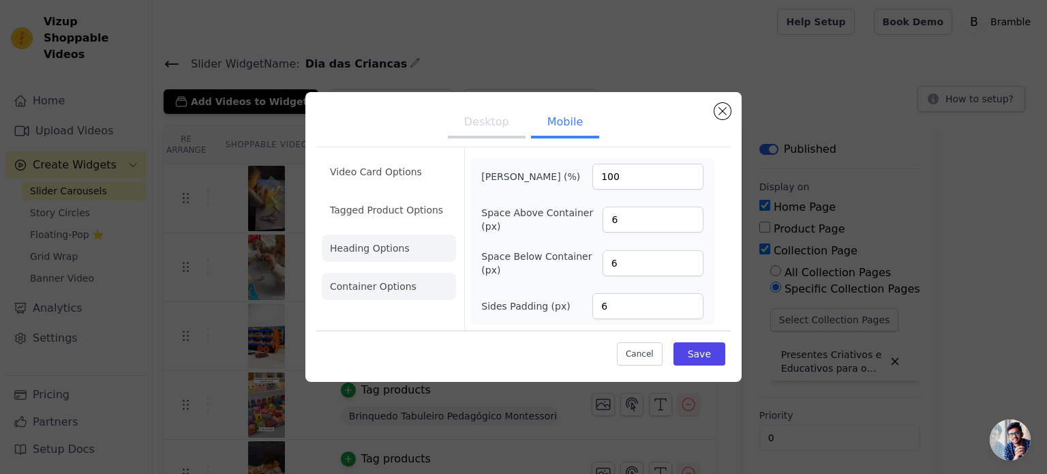
click at [360, 251] on li "Heading Options" at bounding box center [389, 247] width 134 height 27
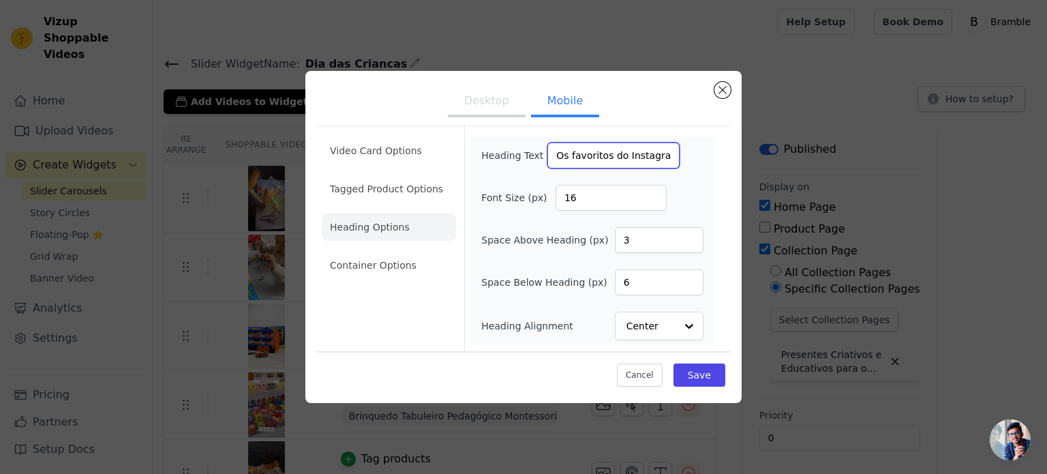
click at [551, 159] on input "Os favoritos do Instagram 🥰" at bounding box center [613, 155] width 132 height 26
click at [369, 269] on li "Container Options" at bounding box center [389, 264] width 134 height 27
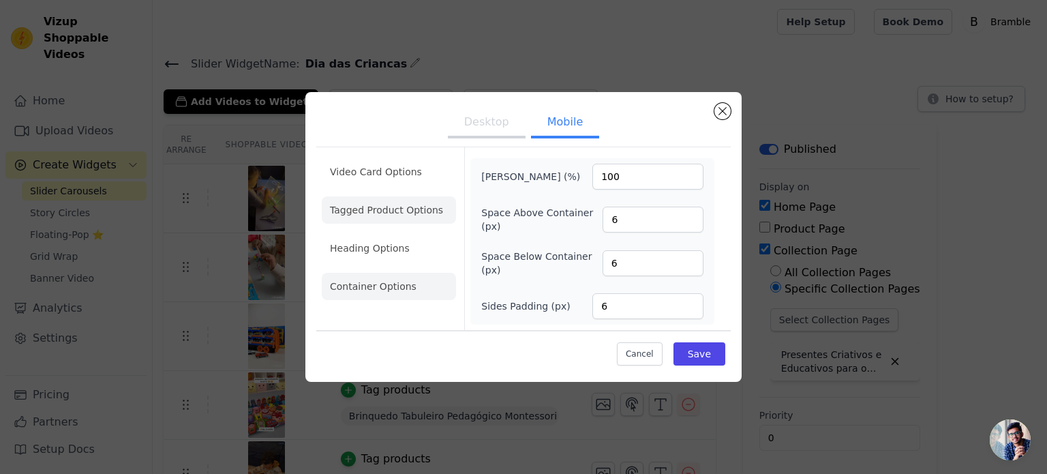
click at [388, 208] on li "Tagged Product Options" at bounding box center [389, 209] width 134 height 27
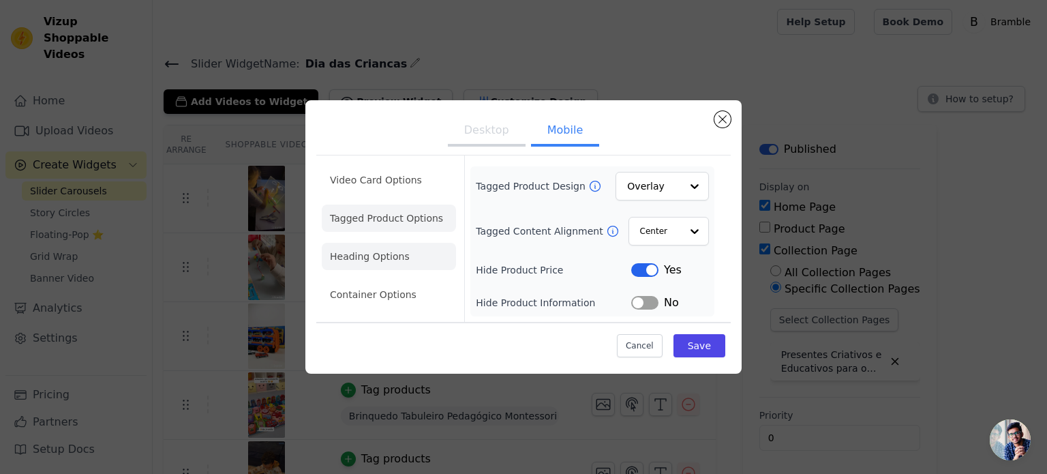
click at [373, 262] on li "Heading Options" at bounding box center [389, 256] width 134 height 27
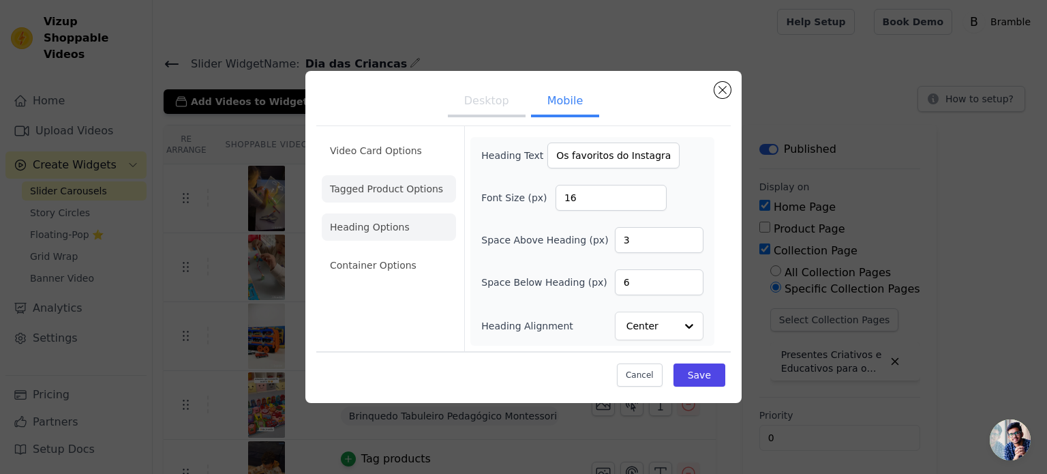
click at [393, 185] on li "Tagged Product Options" at bounding box center [389, 188] width 134 height 27
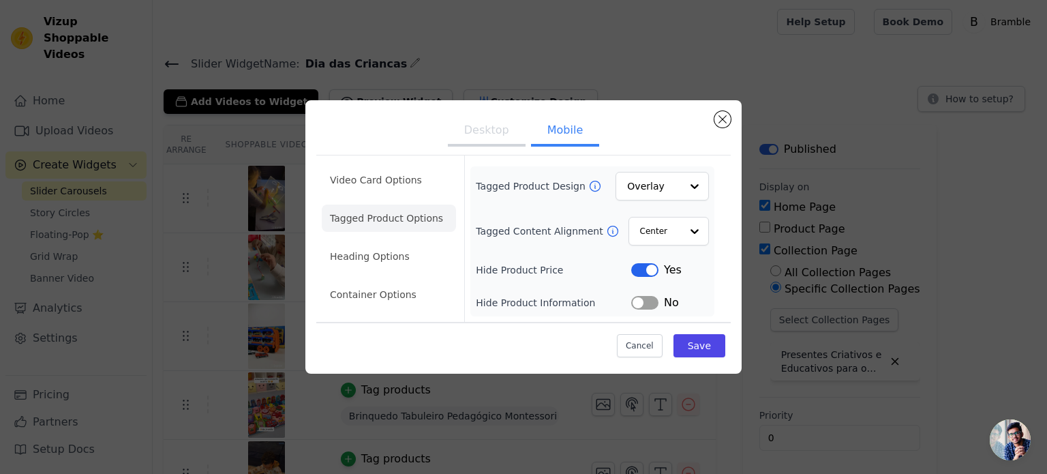
click at [475, 130] on button "Desktop" at bounding box center [487, 132] width 78 height 30
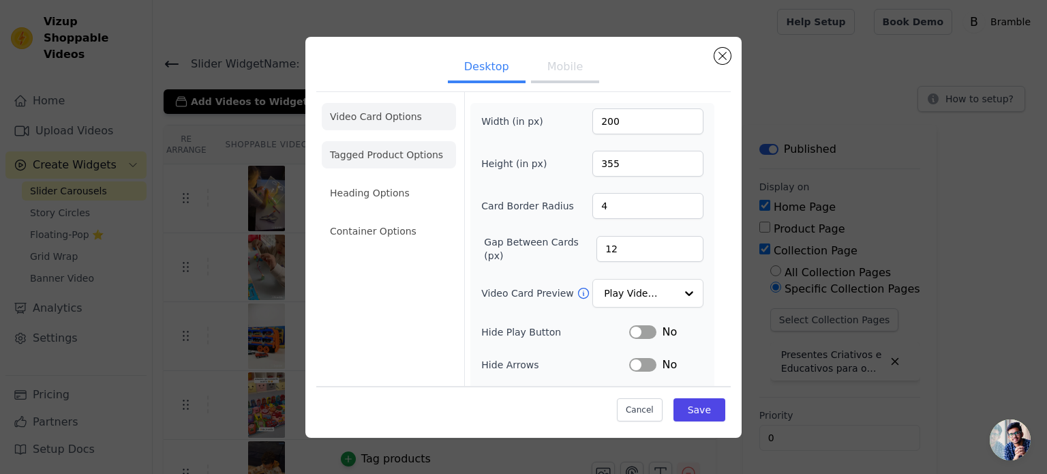
click at [413, 159] on li "Tagged Product Options" at bounding box center [389, 154] width 134 height 27
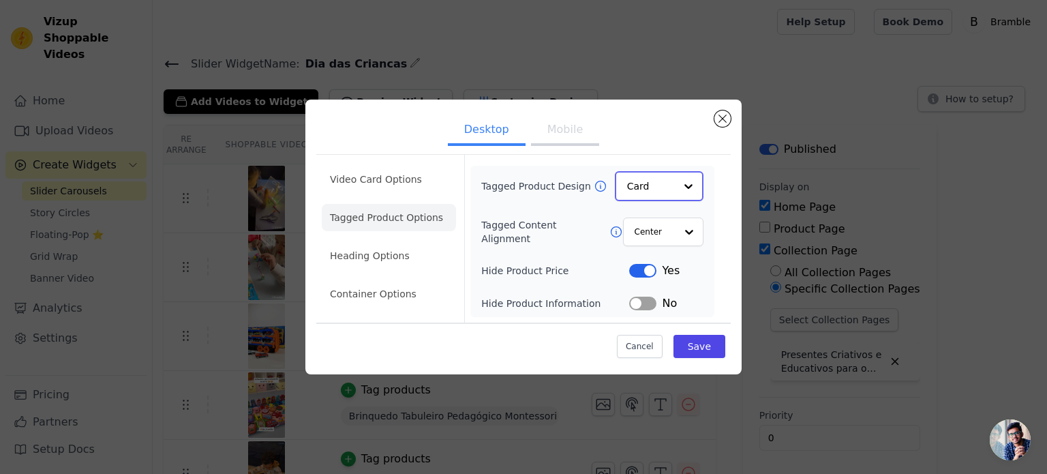
click at [667, 179] on input "Tagged Product Design" at bounding box center [651, 185] width 48 height 27
click at [656, 242] on div "Overlay" at bounding box center [659, 246] width 89 height 29
click at [378, 259] on li "Heading Options" at bounding box center [389, 256] width 134 height 27
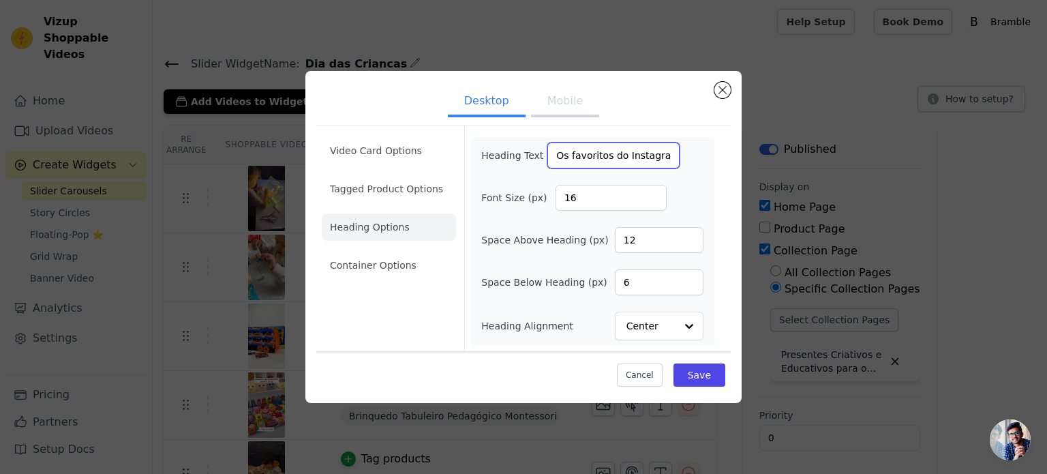
click at [623, 159] on input "Os favoritos do Instagram:" at bounding box center [613, 155] width 132 height 26
paste input "🥰"
type input "Os favoritos do Instagram 🥰"
click at [697, 371] on button "Save" at bounding box center [699, 374] width 52 height 23
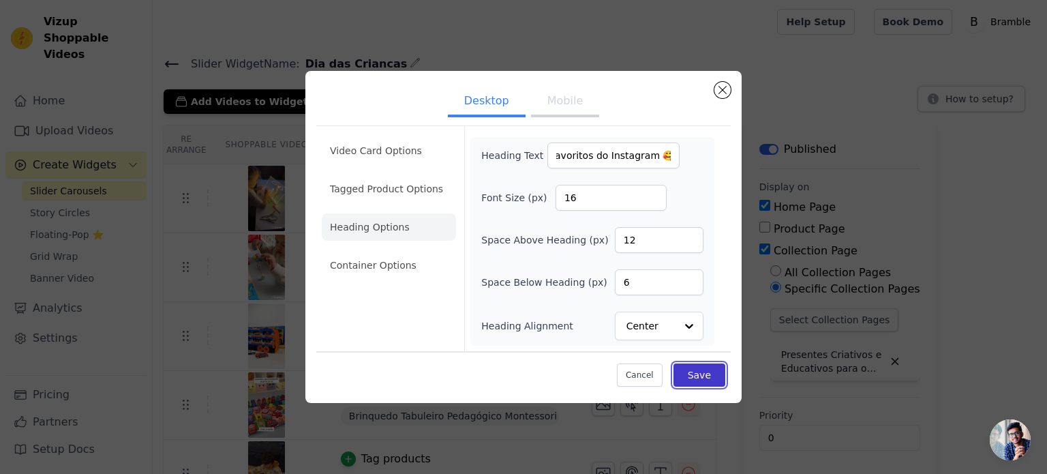
scroll to position [0, 0]
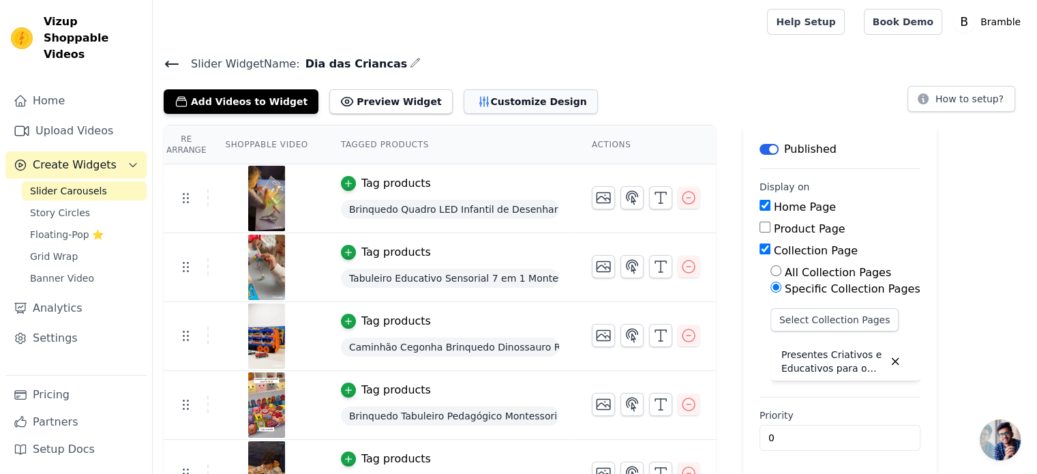
click at [476, 93] on button "Customize Design" at bounding box center [530, 101] width 134 height 25
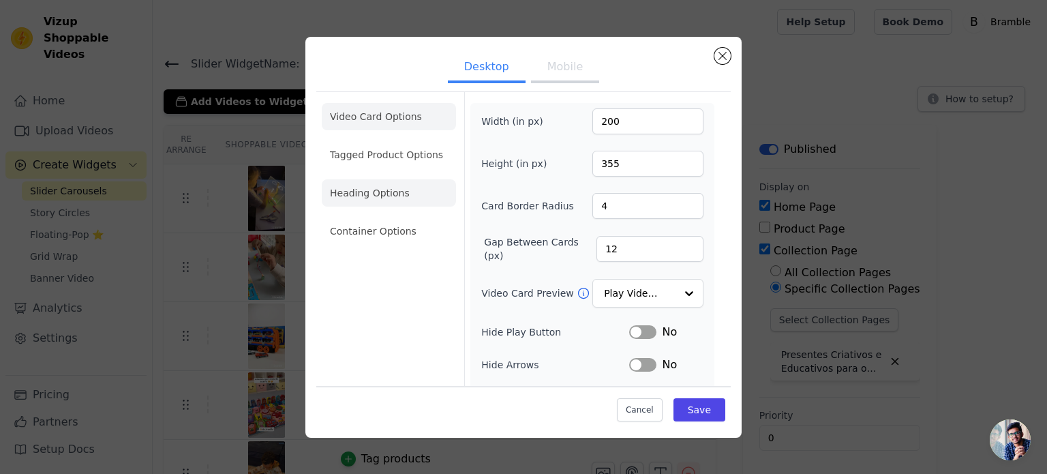
click at [373, 194] on li "Heading Options" at bounding box center [389, 192] width 134 height 27
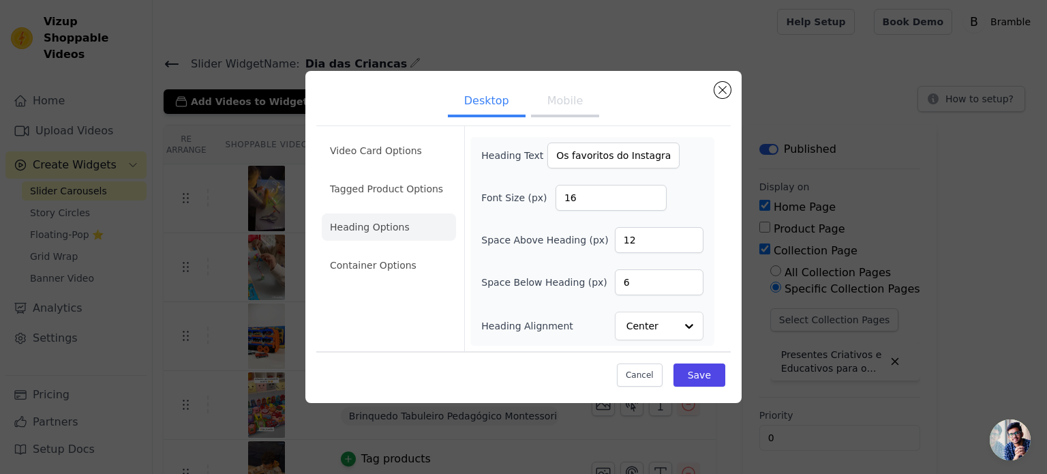
click at [575, 95] on button "Mobile" at bounding box center [565, 102] width 68 height 30
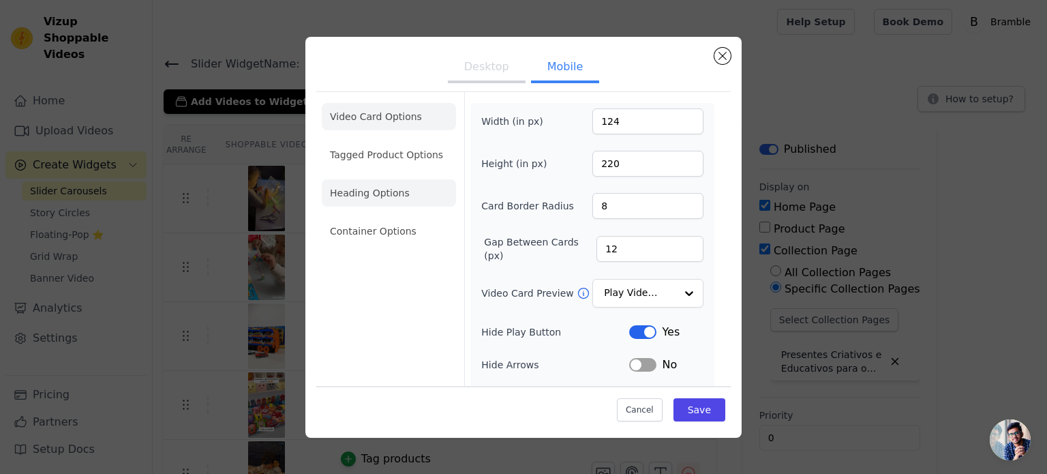
click at [354, 196] on li "Heading Options" at bounding box center [389, 192] width 134 height 27
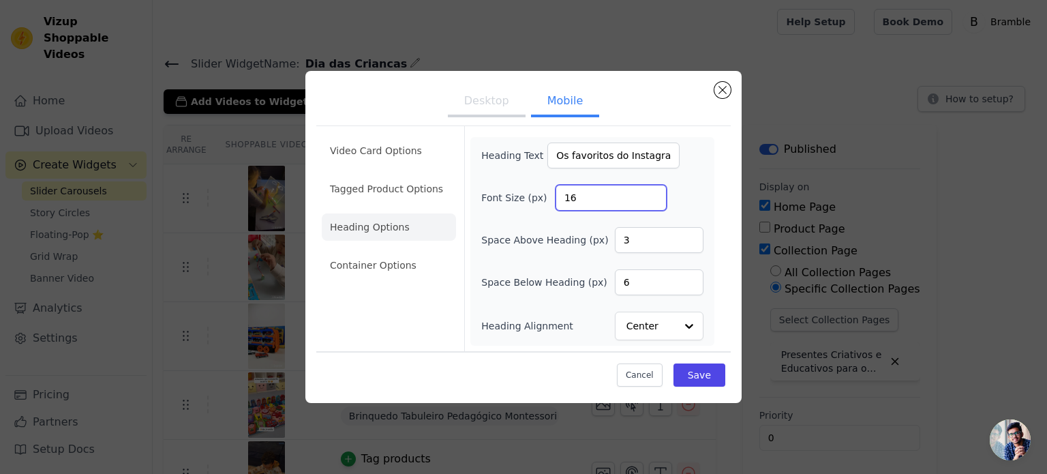
click at [613, 196] on input "16" at bounding box center [610, 198] width 111 height 26
click at [652, 194] on input "17" at bounding box center [610, 198] width 111 height 26
click at [652, 194] on input "18" at bounding box center [610, 198] width 111 height 26
click at [652, 194] on input "19" at bounding box center [610, 198] width 111 height 26
type input "20"
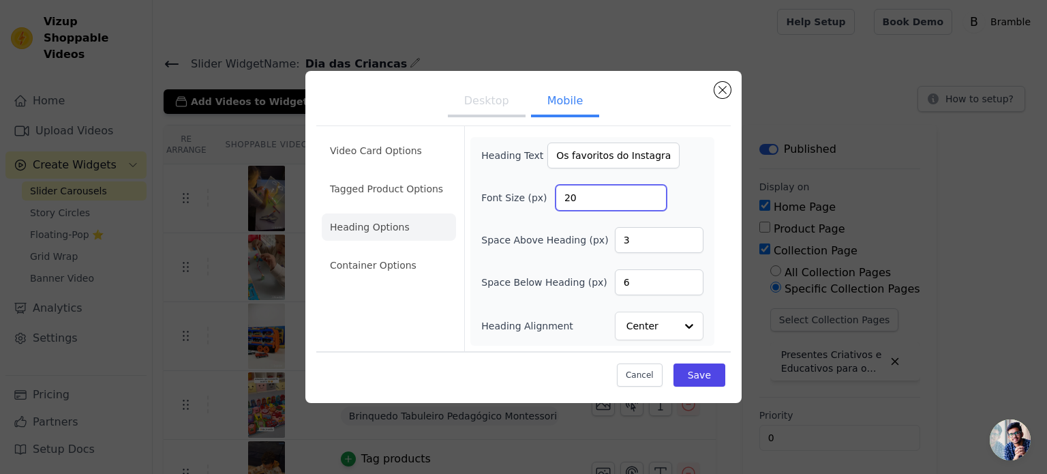
click at [652, 194] on input "20" at bounding box center [610, 198] width 111 height 26
click at [657, 241] on input "3" at bounding box center [659, 240] width 89 height 26
click at [692, 244] on input "2" at bounding box center [659, 240] width 89 height 26
type input "1"
click at [692, 244] on input "1" at bounding box center [659, 240] width 89 height 26
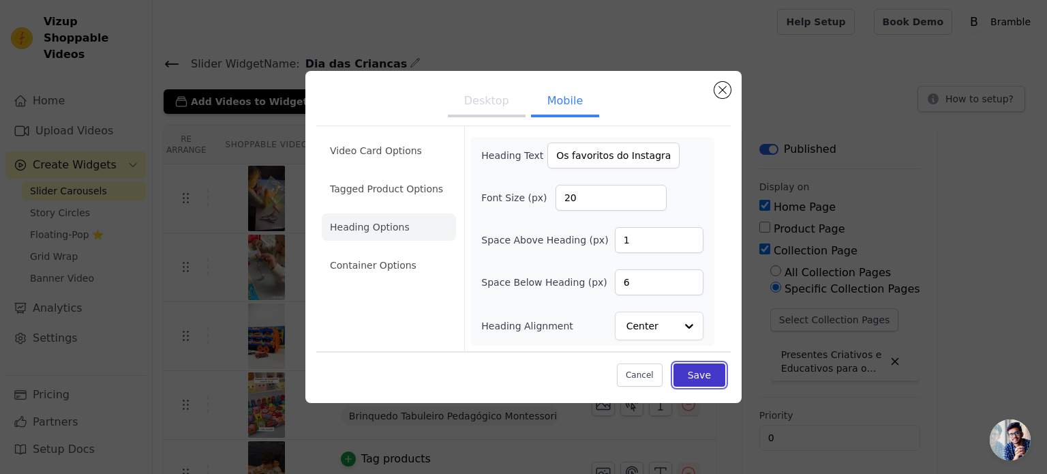
click at [697, 367] on button "Save" at bounding box center [699, 374] width 52 height 23
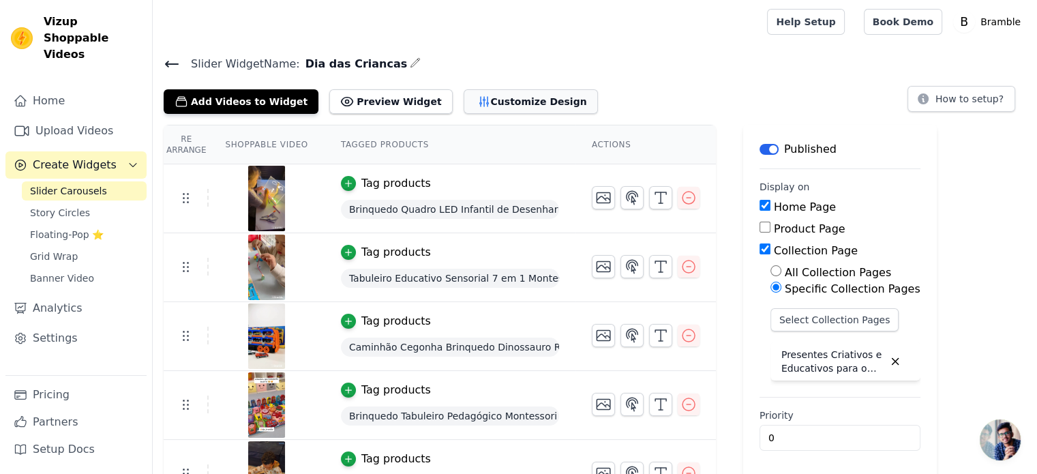
click at [478, 103] on button "Customize Design" at bounding box center [530, 101] width 134 height 25
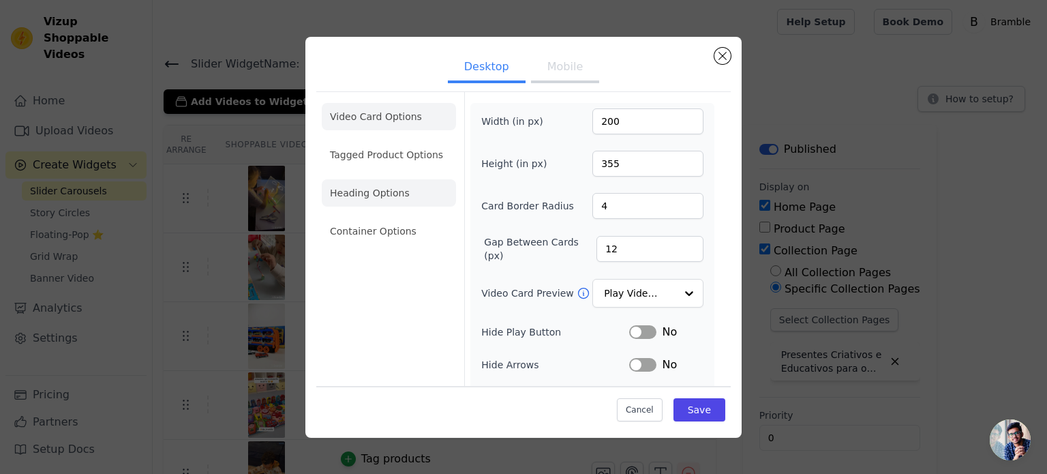
click at [383, 201] on li "Heading Options" at bounding box center [389, 192] width 134 height 27
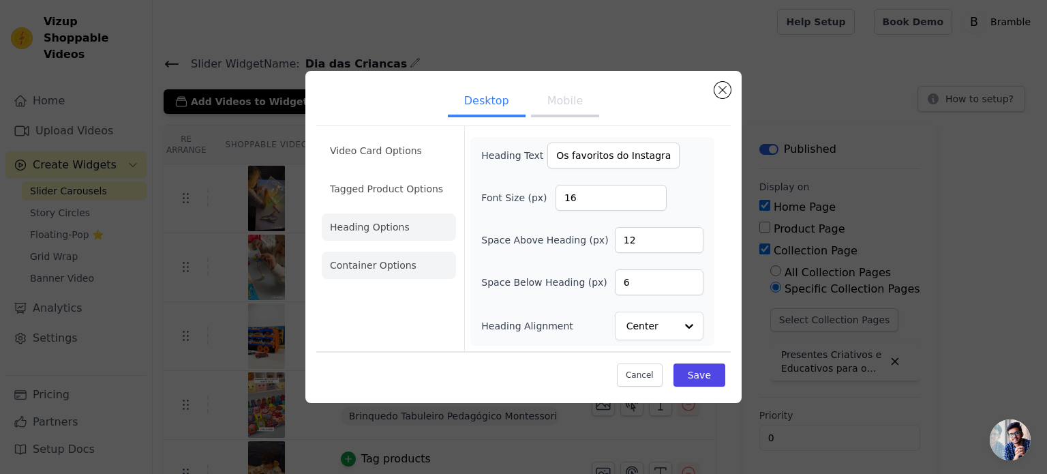
click at [396, 264] on li "Container Options" at bounding box center [389, 264] width 134 height 27
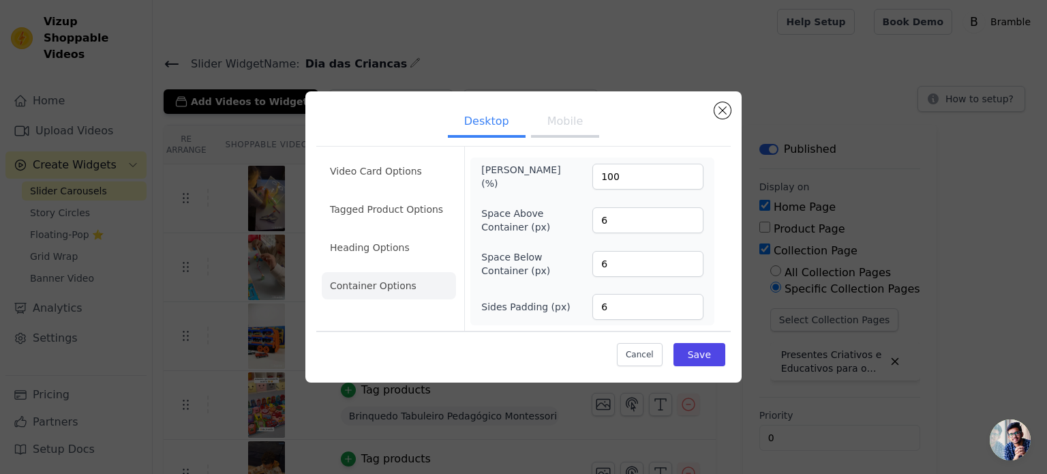
click at [578, 119] on button "Mobile" at bounding box center [565, 123] width 68 height 30
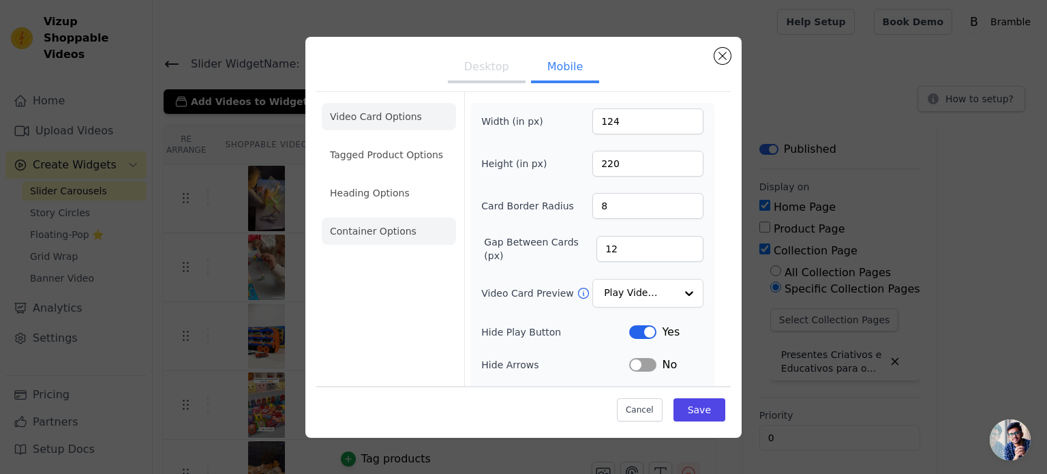
click at [375, 232] on li "Container Options" at bounding box center [389, 230] width 134 height 27
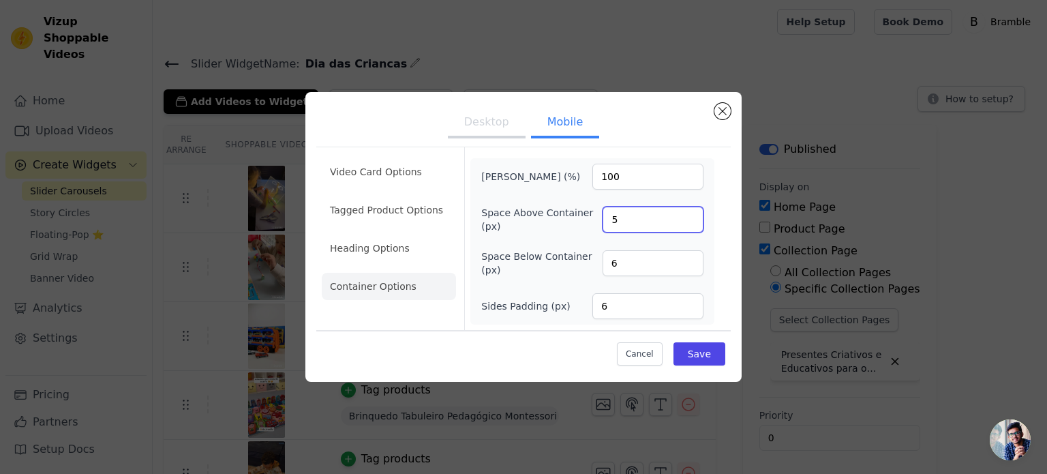
click at [690, 226] on input "5" at bounding box center [653, 220] width 101 height 26
click at [690, 226] on input "4" at bounding box center [653, 220] width 101 height 26
click at [690, 226] on input "3" at bounding box center [653, 220] width 101 height 26
click at [690, 226] on input "2" at bounding box center [653, 220] width 101 height 26
click at [690, 226] on input "1" at bounding box center [653, 220] width 101 height 26
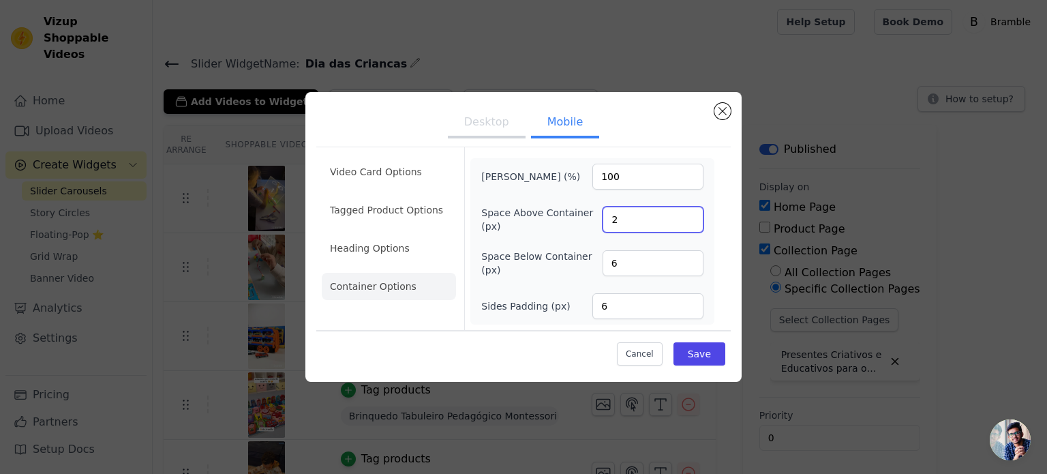
type input "2"
click at [688, 215] on input "2" at bounding box center [653, 220] width 101 height 26
click at [688, 258] on input "7" at bounding box center [653, 263] width 101 height 26
click at [688, 258] on input "8" at bounding box center [653, 263] width 101 height 26
click at [688, 258] on input "9" at bounding box center [653, 263] width 101 height 26
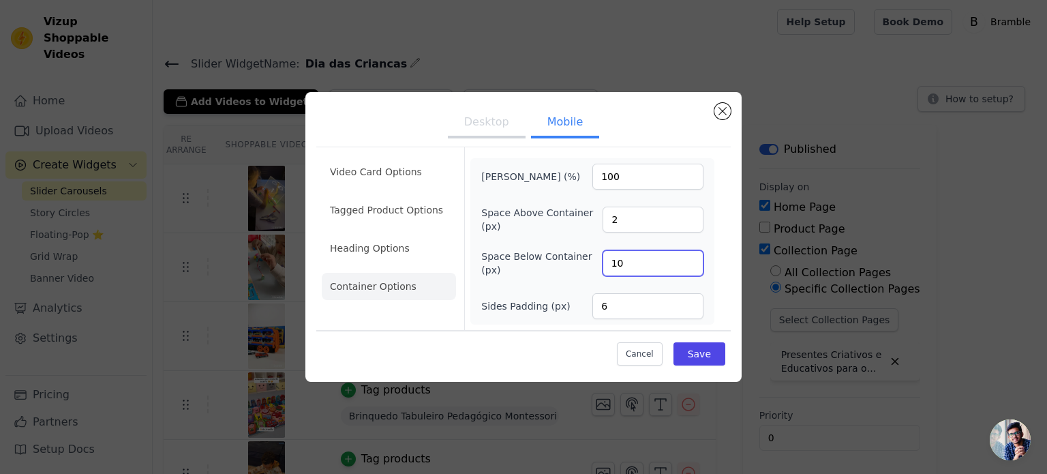
click at [688, 258] on input "10" at bounding box center [653, 263] width 101 height 26
click at [690, 266] on input "8" at bounding box center [653, 263] width 101 height 26
click at [690, 266] on input "7" at bounding box center [653, 263] width 101 height 26
click at [690, 266] on input "6" at bounding box center [653, 263] width 101 height 26
click at [690, 266] on input "5" at bounding box center [653, 263] width 101 height 26
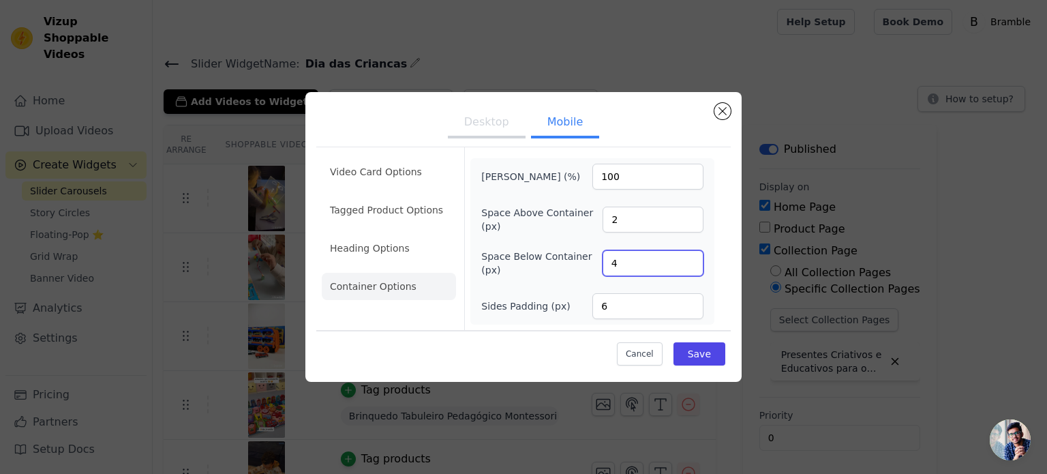
click at [690, 266] on input "4" at bounding box center [653, 263] width 101 height 26
click at [690, 266] on input "3" at bounding box center [653, 263] width 101 height 26
type input "2"
click at [690, 266] on input "2" at bounding box center [653, 263] width 101 height 26
click at [695, 359] on button "Save" at bounding box center [699, 353] width 52 height 23
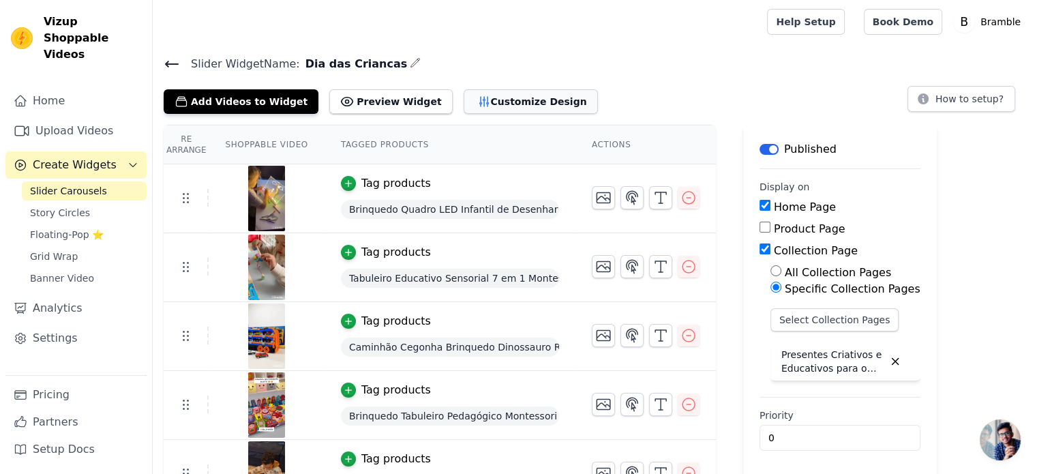
click at [493, 105] on button "Customize Design" at bounding box center [530, 101] width 134 height 25
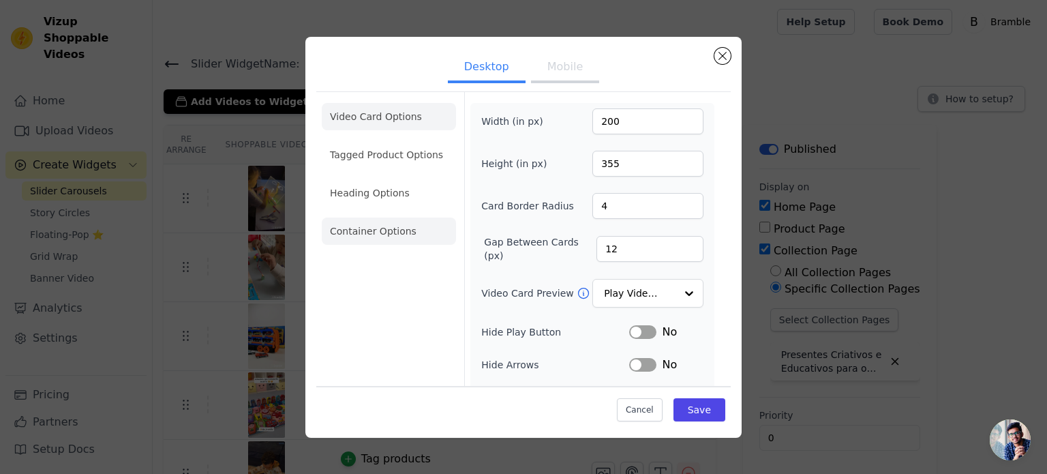
click at [393, 225] on li "Container Options" at bounding box center [389, 230] width 134 height 27
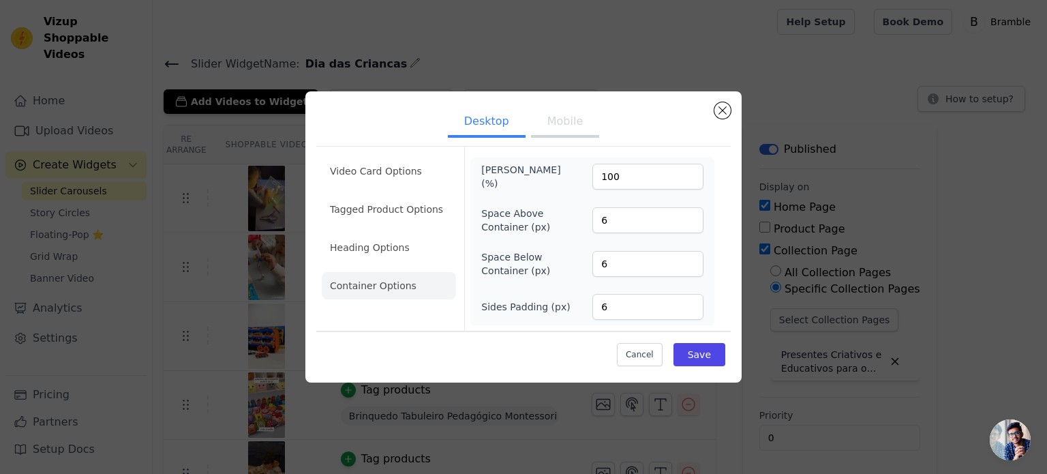
click at [549, 119] on button "Mobile" at bounding box center [565, 123] width 68 height 30
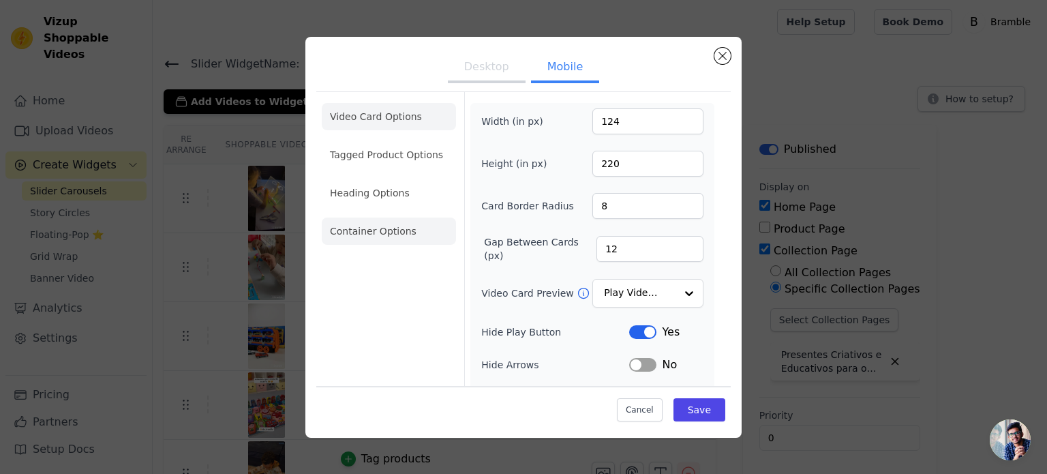
click at [372, 232] on li "Container Options" at bounding box center [389, 230] width 134 height 27
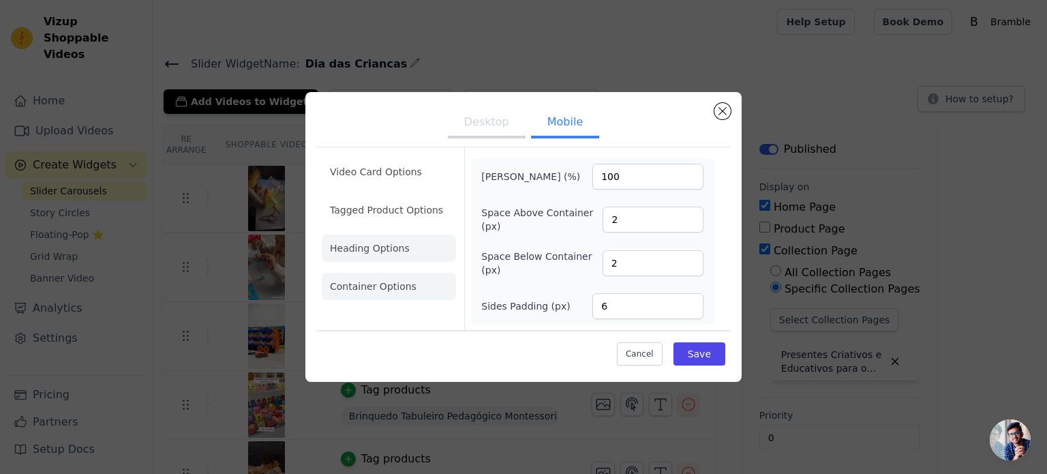
click at [362, 242] on li "Heading Options" at bounding box center [389, 247] width 134 height 27
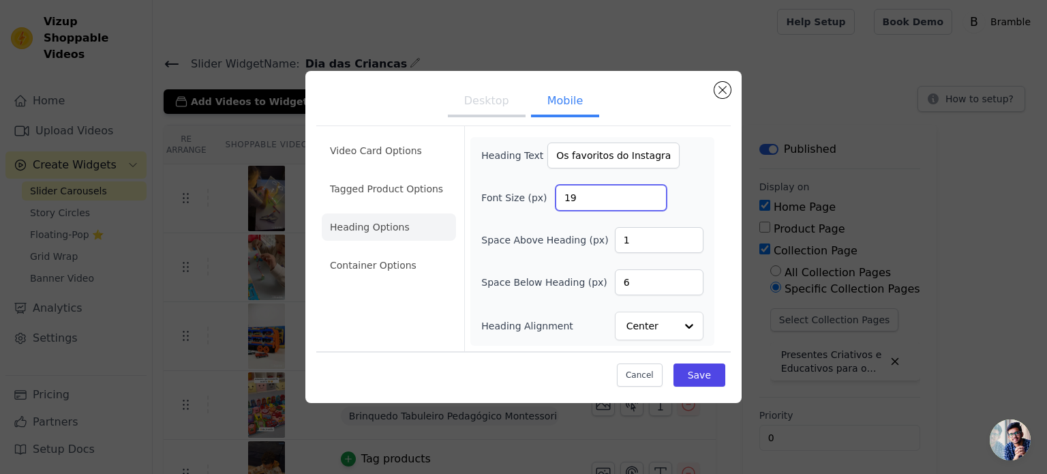
click at [654, 203] on input "19" at bounding box center [610, 198] width 111 height 26
click at [654, 203] on input "18" at bounding box center [610, 198] width 111 height 26
click at [654, 203] on input "17" at bounding box center [610, 198] width 111 height 26
type input "16"
click at [654, 203] on input "16" at bounding box center [610, 198] width 111 height 26
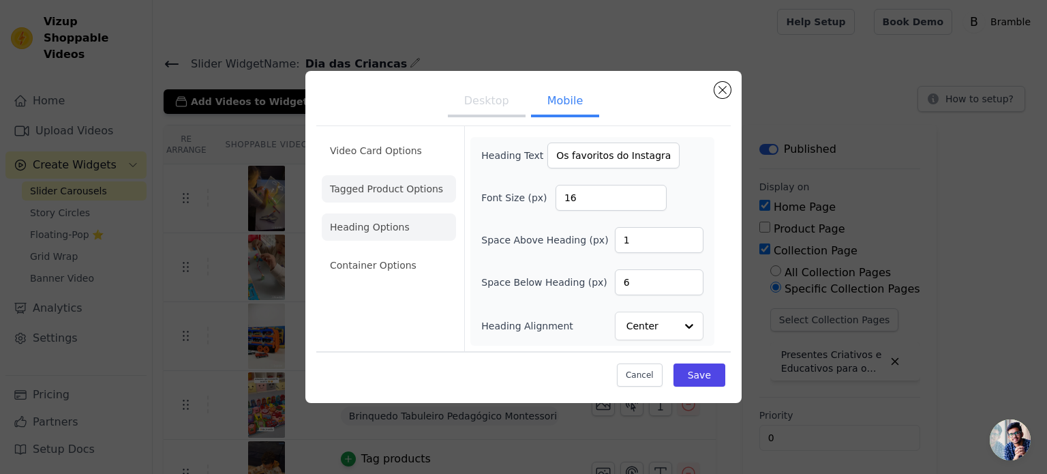
click at [381, 195] on li "Tagged Product Options" at bounding box center [389, 188] width 134 height 27
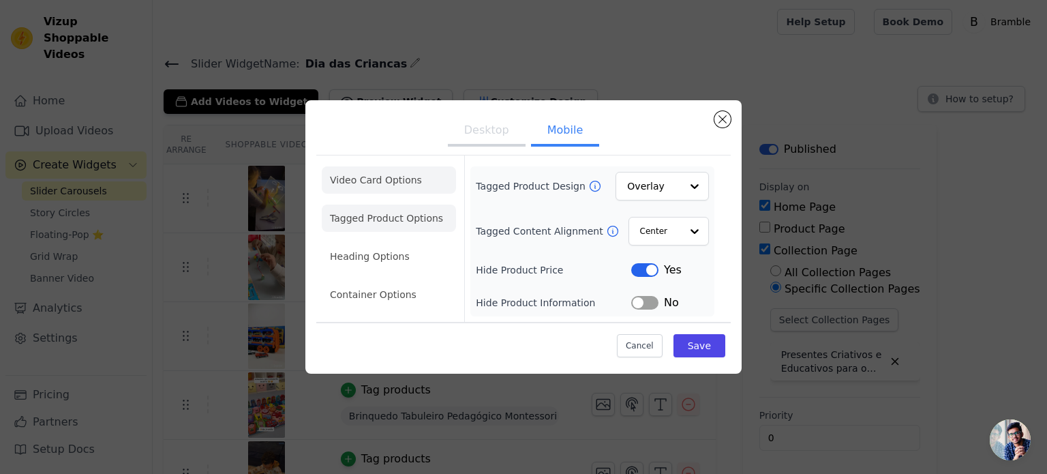
click at [397, 185] on li "Video Card Options" at bounding box center [389, 179] width 134 height 27
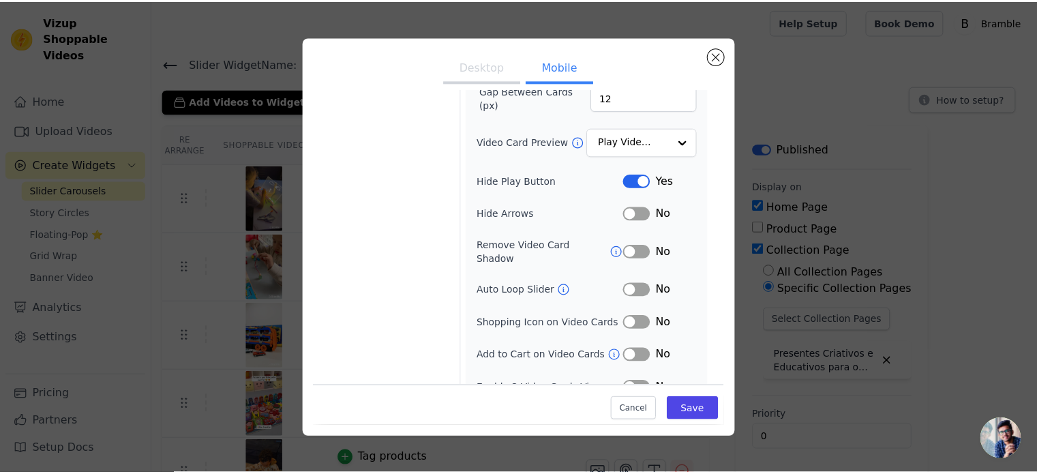
scroll to position [158, 0]
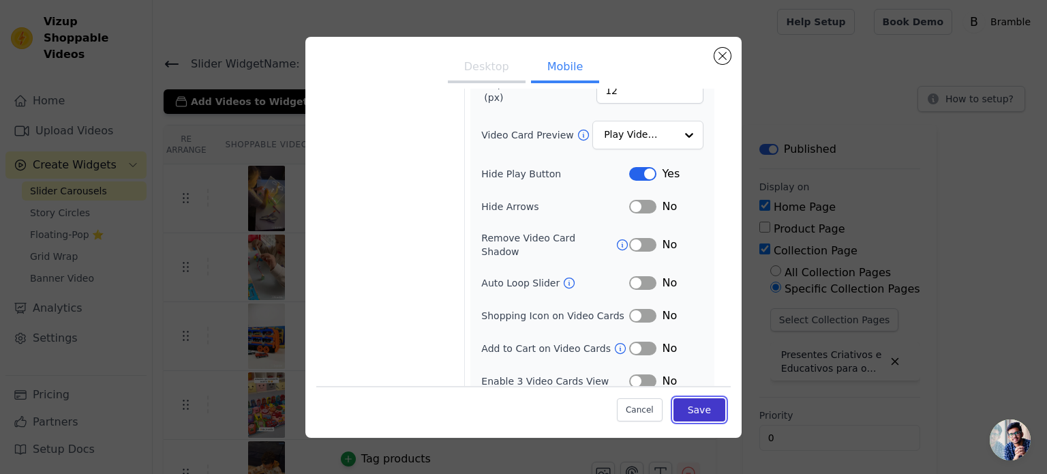
click at [682, 410] on button "Save" at bounding box center [699, 409] width 52 height 23
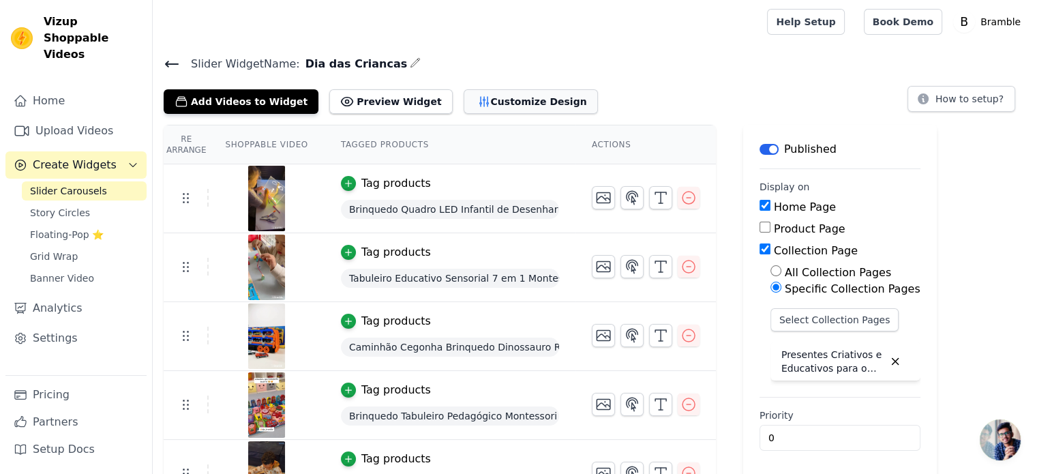
click at [475, 100] on button "Customize Design" at bounding box center [530, 101] width 134 height 25
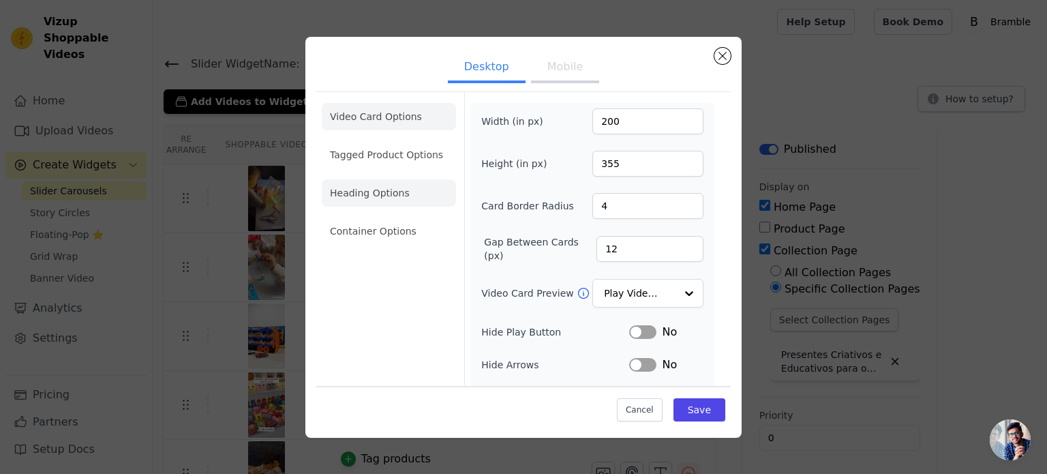
click at [376, 185] on li "Heading Options" at bounding box center [389, 192] width 134 height 27
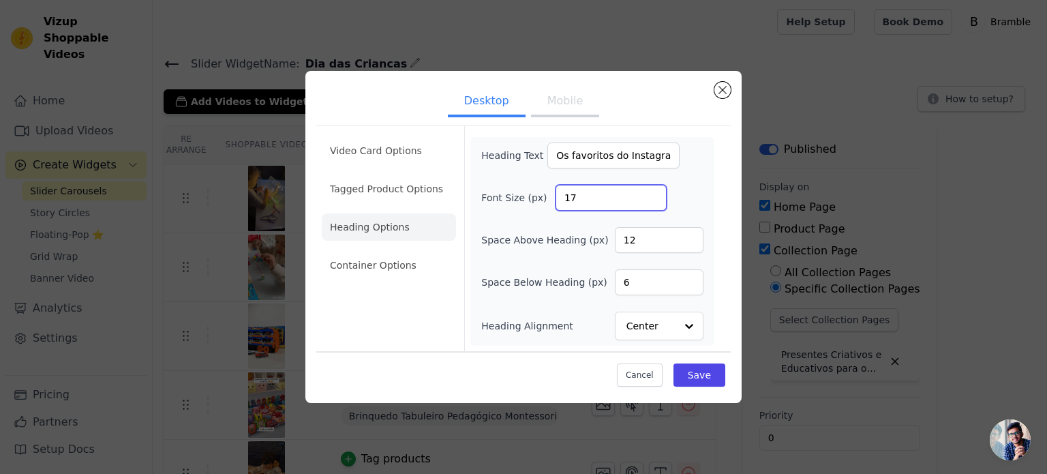
click at [652, 193] on input "17" at bounding box center [610, 198] width 111 height 26
click at [652, 193] on input "18" at bounding box center [610, 198] width 111 height 26
click at [652, 193] on input "19" at bounding box center [610, 198] width 111 height 26
click at [652, 193] on input "20" at bounding box center [610, 198] width 111 height 26
click at [652, 193] on input "21" at bounding box center [610, 198] width 111 height 26
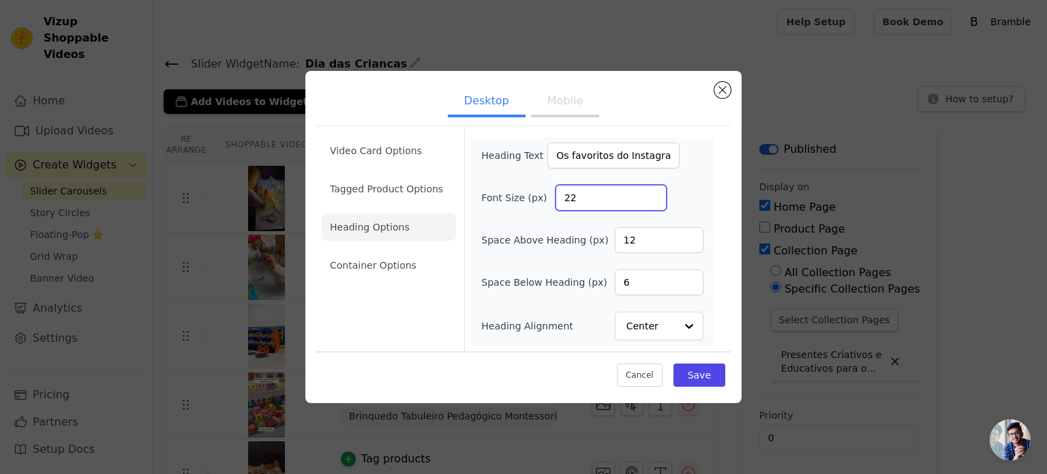
type input "22"
click at [652, 193] on input "22" at bounding box center [610, 198] width 111 height 26
click at [698, 365] on button "Save" at bounding box center [699, 374] width 52 height 23
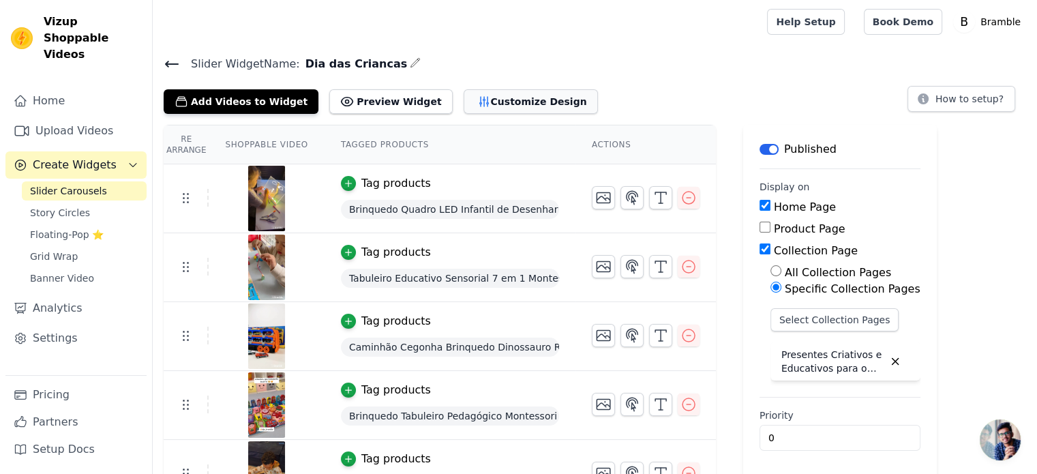
click at [467, 104] on button "Customize Design" at bounding box center [530, 101] width 134 height 25
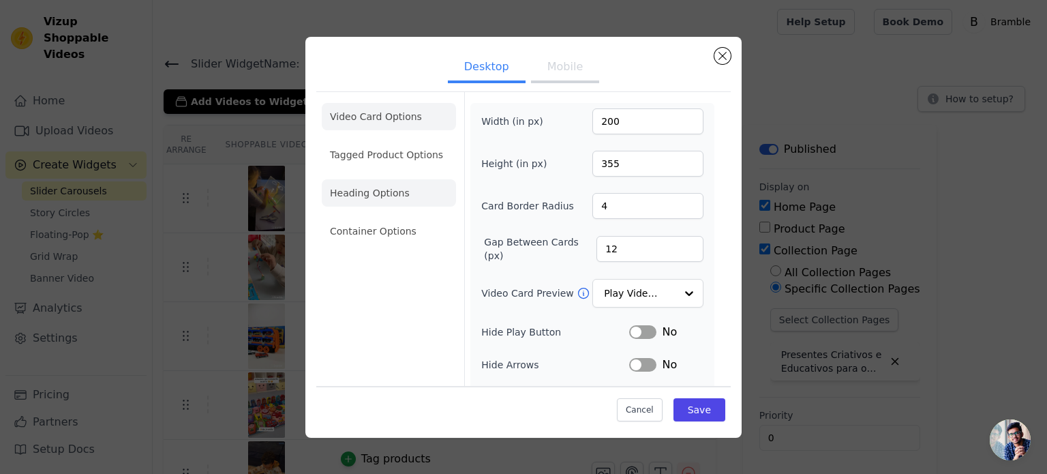
click at [371, 201] on li "Heading Options" at bounding box center [389, 192] width 134 height 27
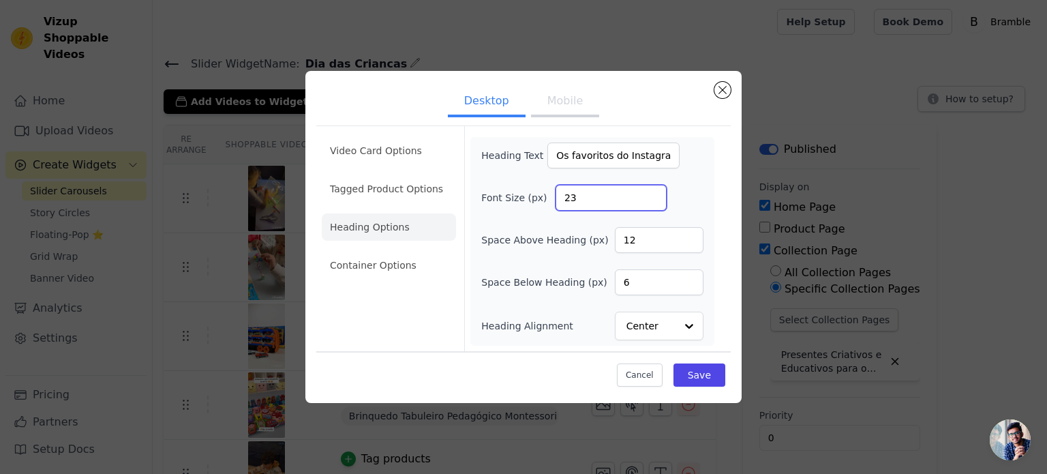
click at [652, 194] on input "23" at bounding box center [610, 198] width 111 height 26
click at [652, 194] on input "24" at bounding box center [610, 198] width 111 height 26
type input "23"
click at [650, 201] on input "23" at bounding box center [610, 198] width 111 height 26
click at [405, 260] on li "Container Options" at bounding box center [389, 264] width 134 height 27
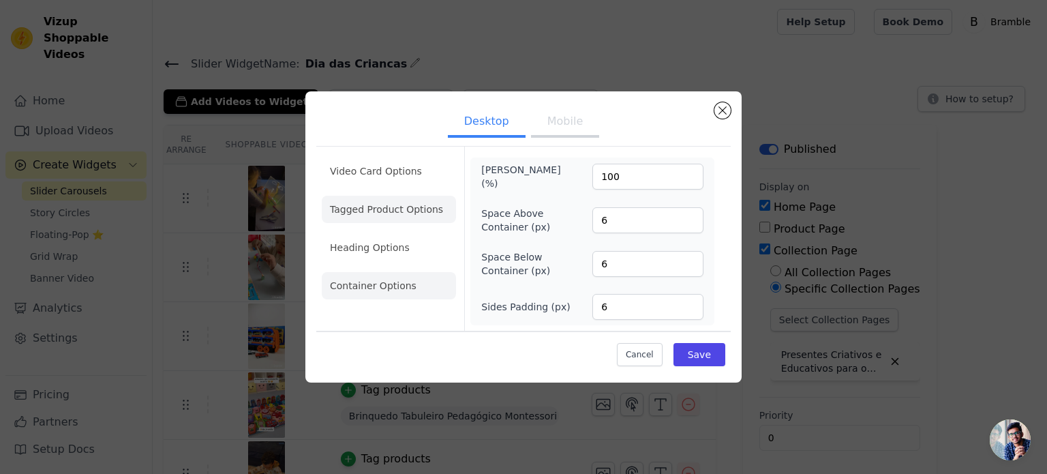
click at [400, 215] on li "Tagged Product Options" at bounding box center [389, 209] width 134 height 27
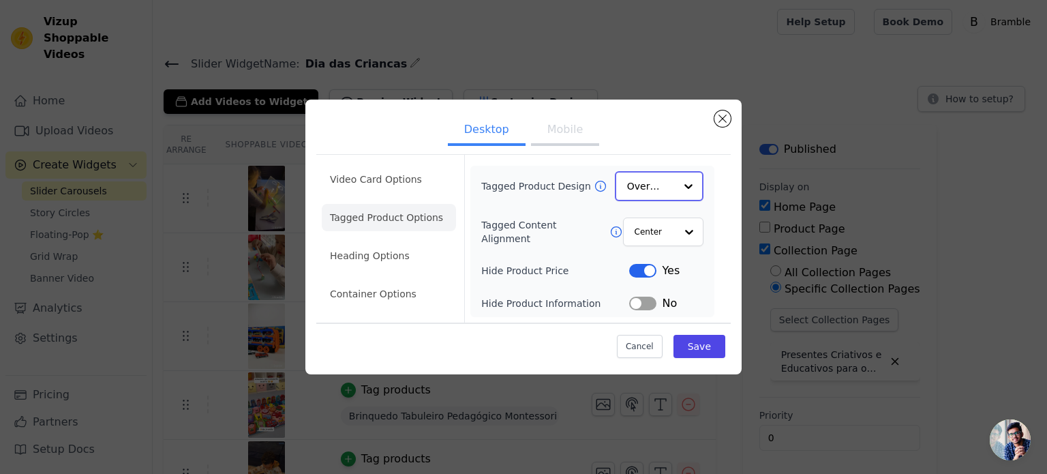
click at [655, 179] on input "Tagged Product Design" at bounding box center [651, 185] width 48 height 27
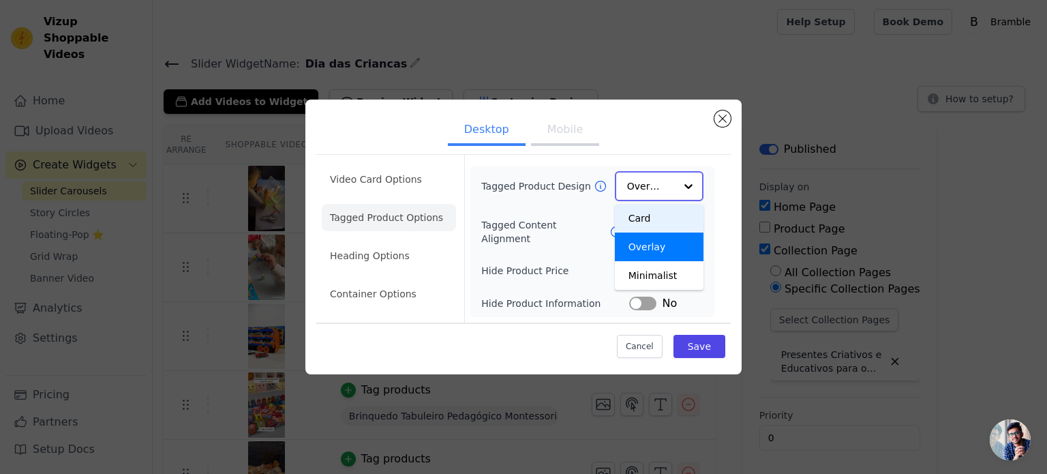
click at [668, 215] on div "Card" at bounding box center [659, 218] width 89 height 29
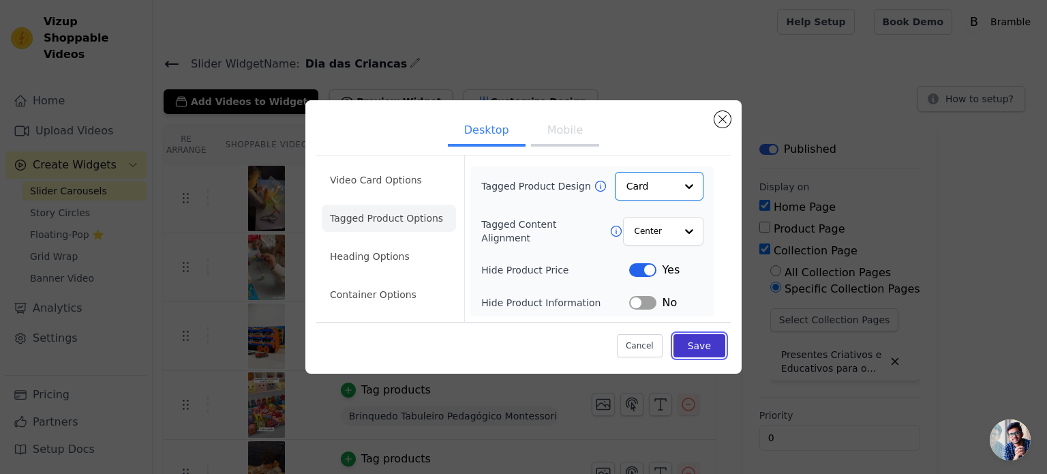
click at [709, 349] on button "Save" at bounding box center [699, 345] width 52 height 23
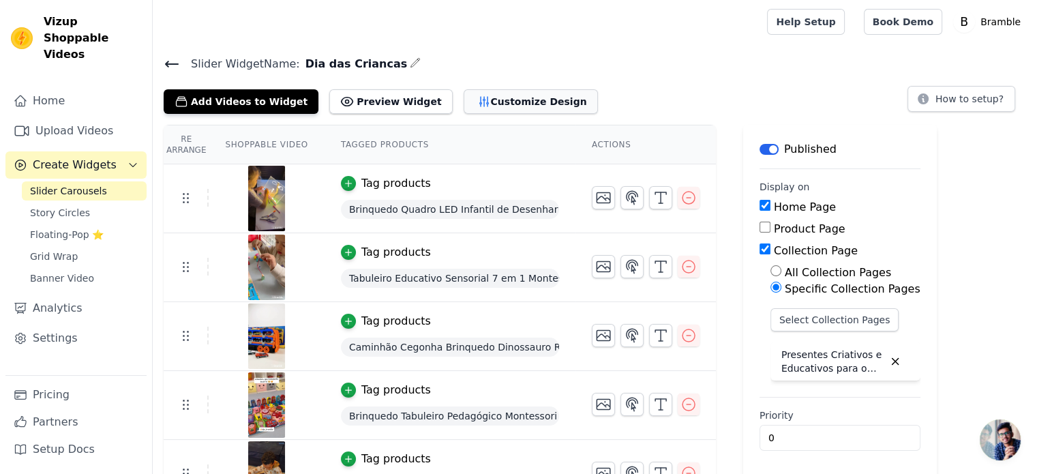
click at [466, 98] on button "Customize Design" at bounding box center [530, 101] width 134 height 25
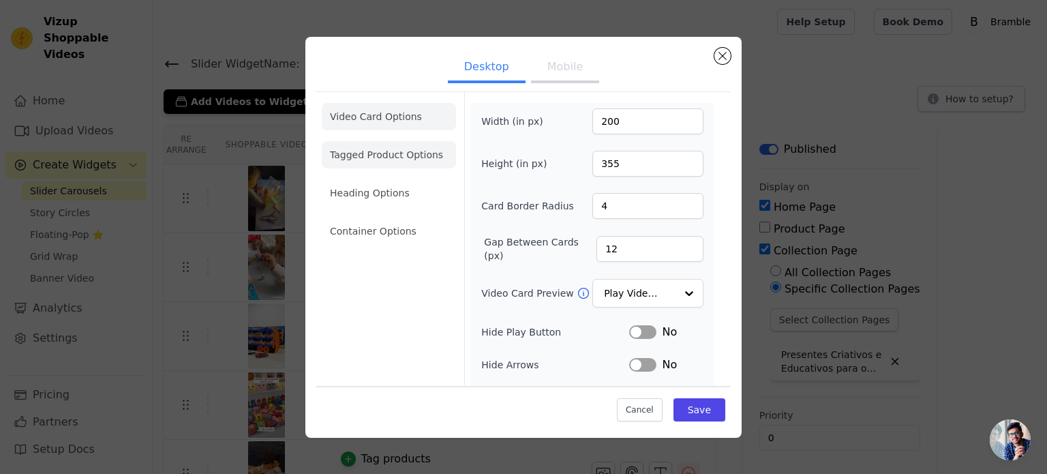
click at [384, 155] on li "Tagged Product Options" at bounding box center [389, 154] width 134 height 27
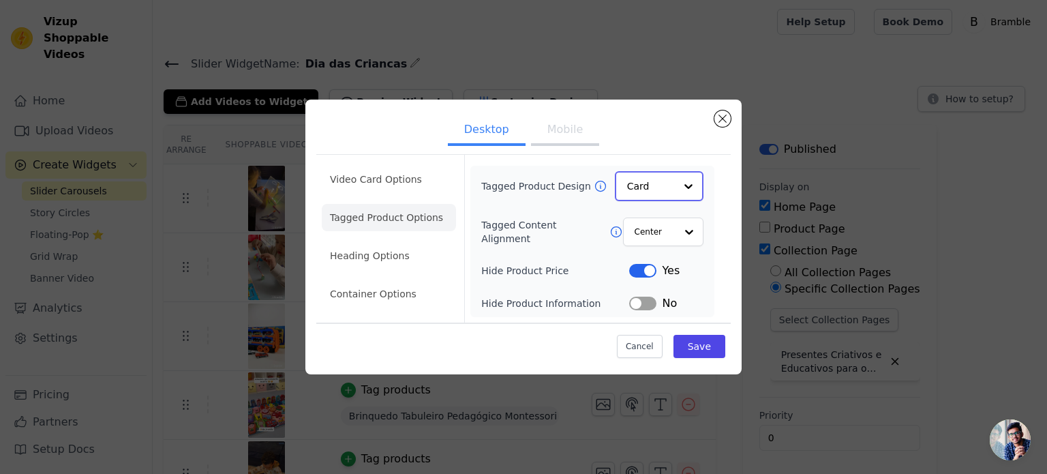
click at [676, 183] on div at bounding box center [688, 185] width 27 height 27
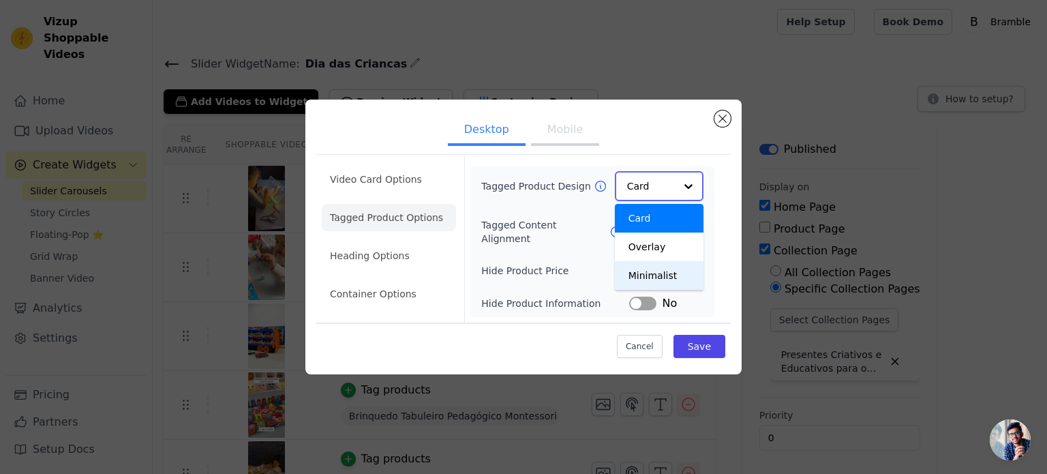
click at [660, 281] on div "Minimalist" at bounding box center [659, 275] width 89 height 29
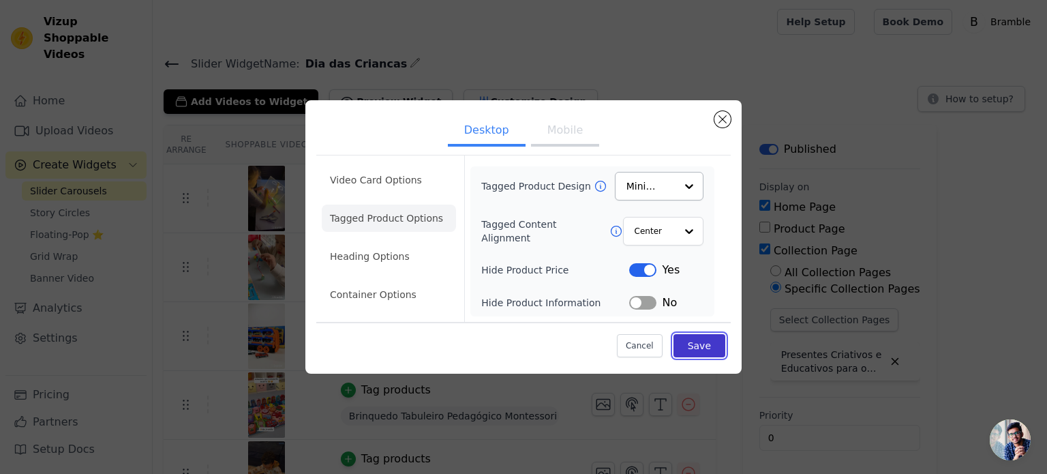
click at [697, 348] on button "Save" at bounding box center [699, 345] width 52 height 23
